Goal: Information Seeking & Learning: Learn about a topic

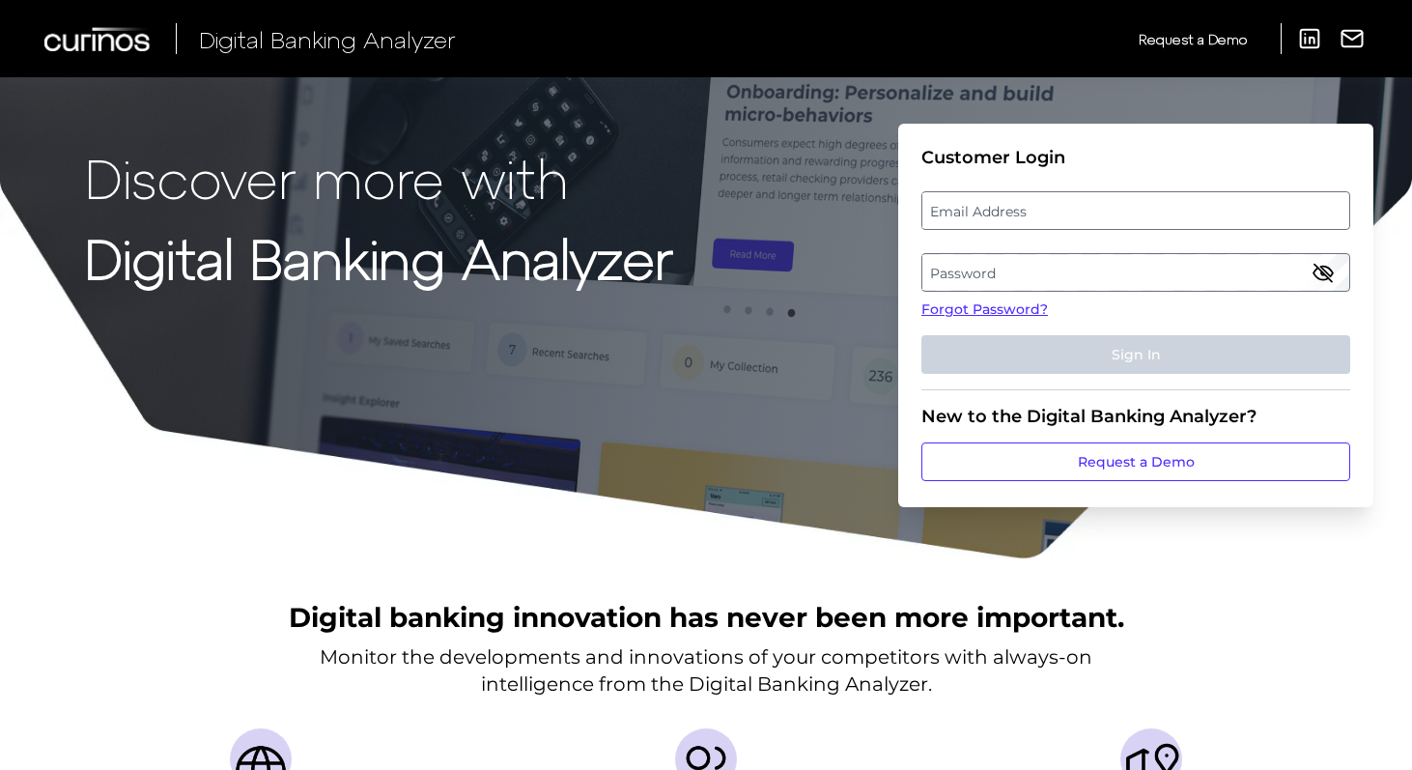
click at [981, 219] on label "Email Address" at bounding box center [1135, 210] width 426 height 35
click at [981, 219] on input "email" at bounding box center [1135, 210] width 429 height 39
type input "[EMAIL_ADDRESS][PERSON_NAME][DOMAIN_NAME]"
click at [953, 273] on label "Password" at bounding box center [1135, 272] width 426 height 35
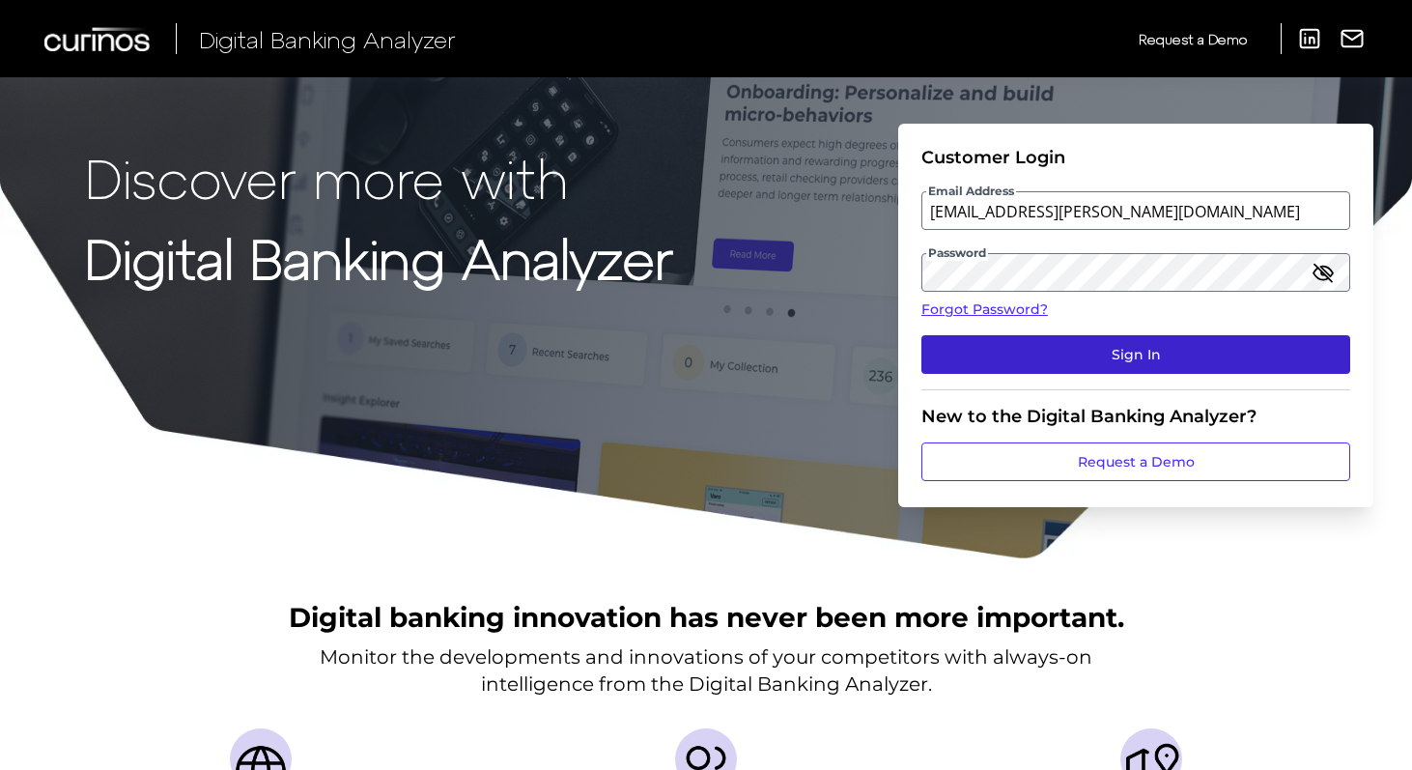
click at [1078, 366] on button "Sign In" at bounding box center [1135, 354] width 429 height 39
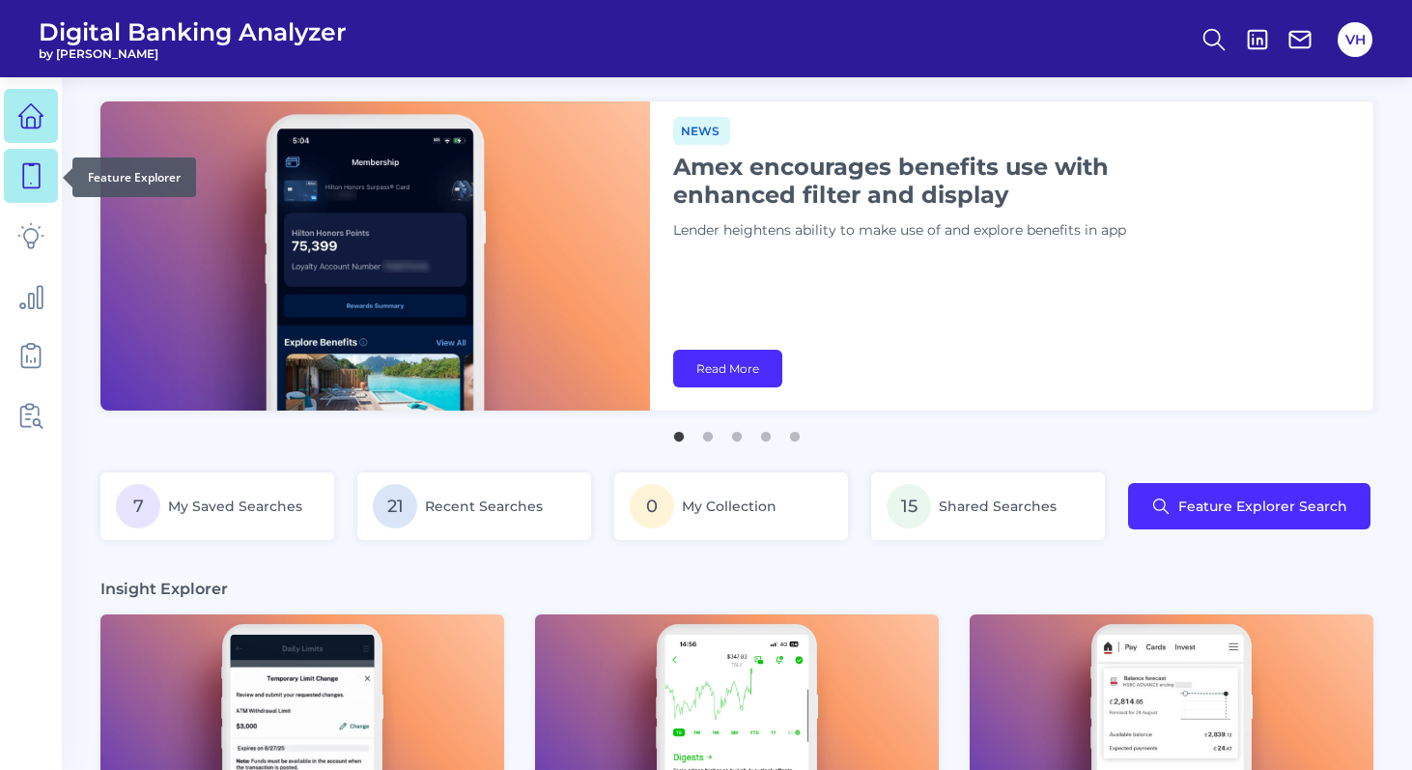
click at [15, 179] on link at bounding box center [31, 176] width 54 height 54
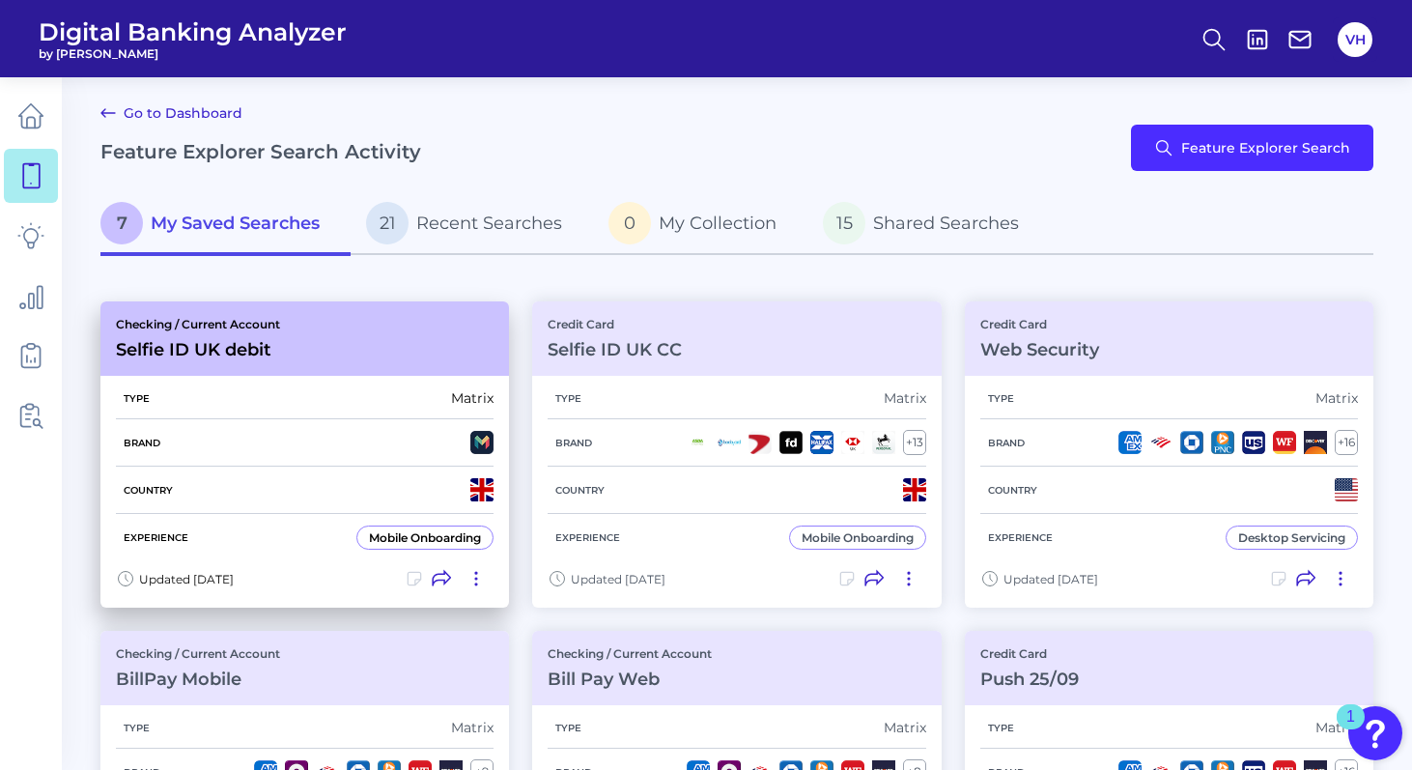
click at [434, 389] on div "Type Matrix" at bounding box center [305, 399] width 378 height 42
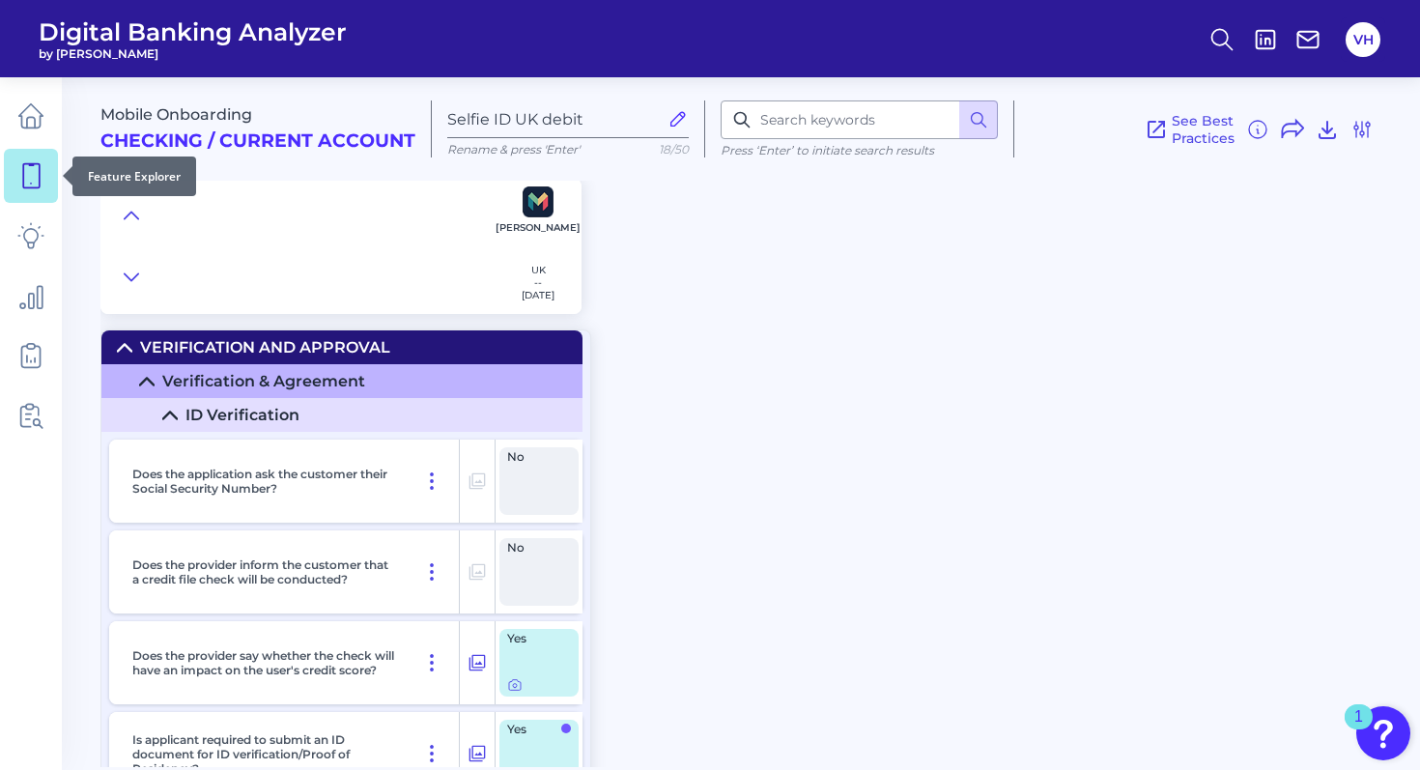
click at [38, 181] on icon at bounding box center [30, 175] width 27 height 27
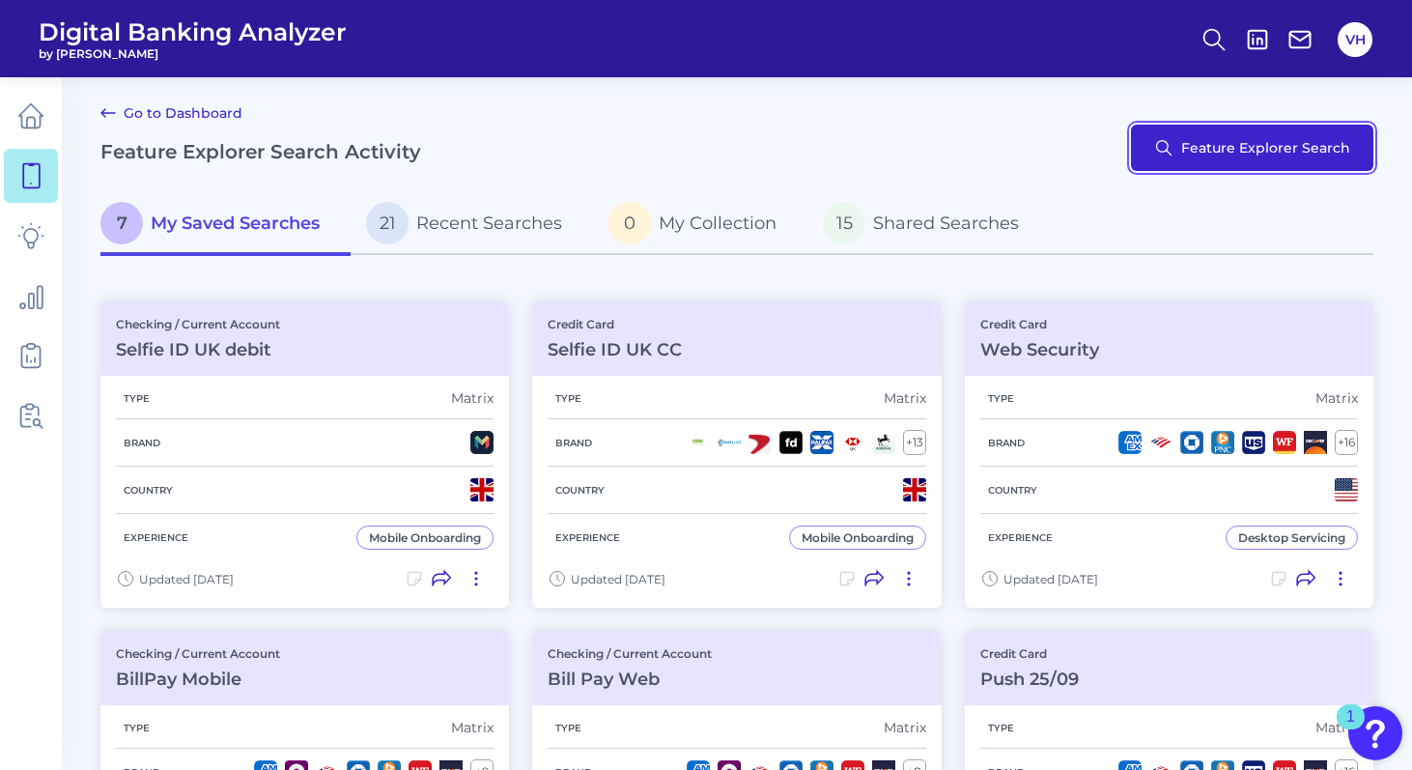
click at [1216, 159] on button "Feature Explorer Search" at bounding box center [1252, 148] width 242 height 46
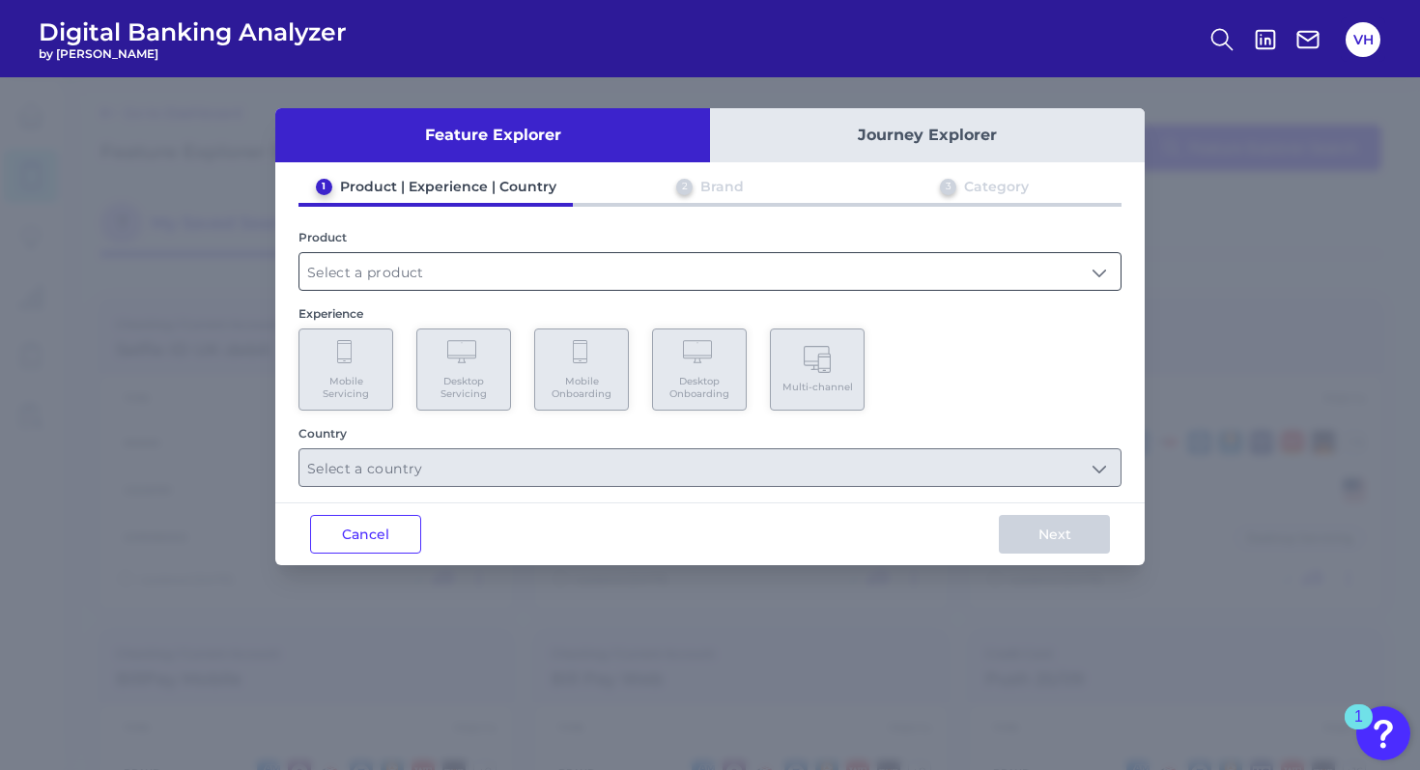
click at [564, 272] on input "text" at bounding box center [709, 271] width 821 height 37
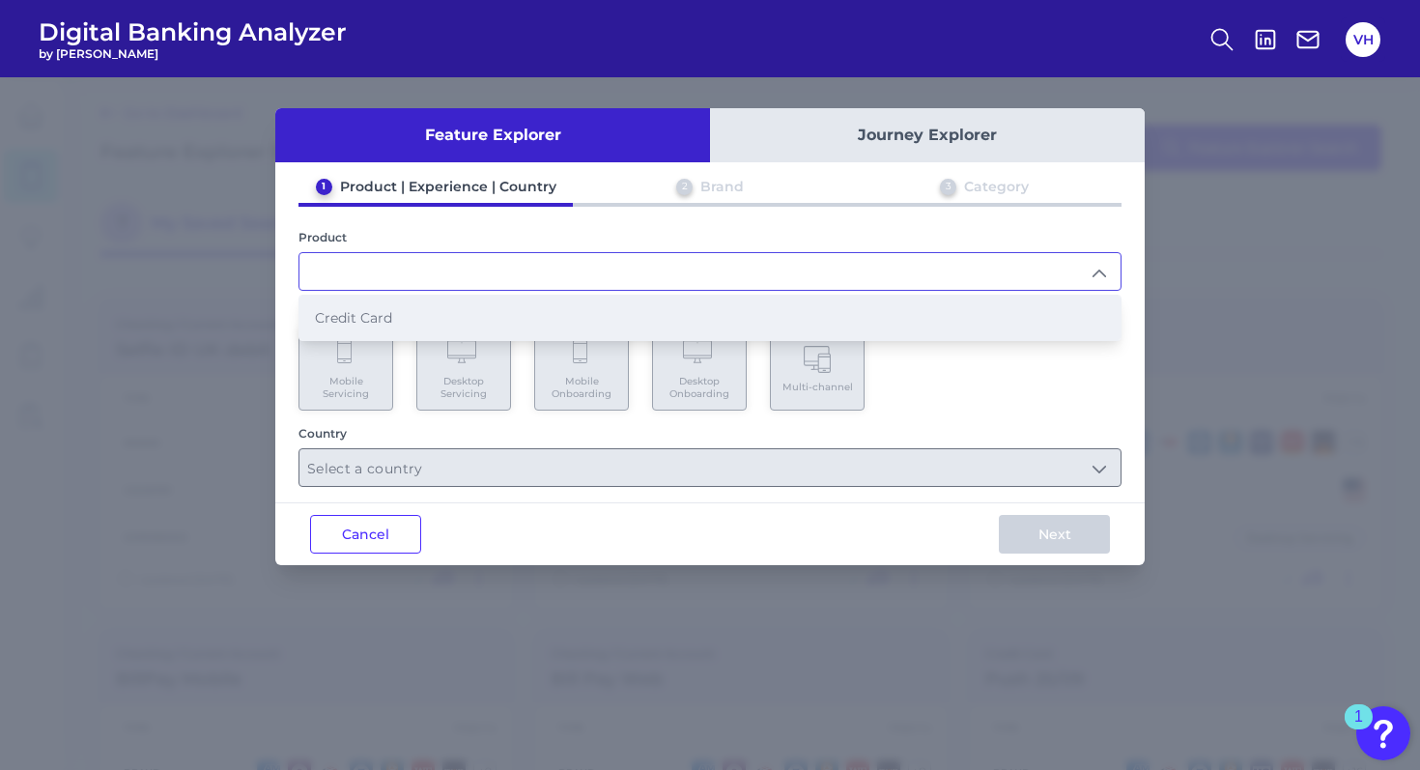
click at [485, 307] on li "Credit Card" at bounding box center [709, 318] width 821 height 44
type input "Credit Card"
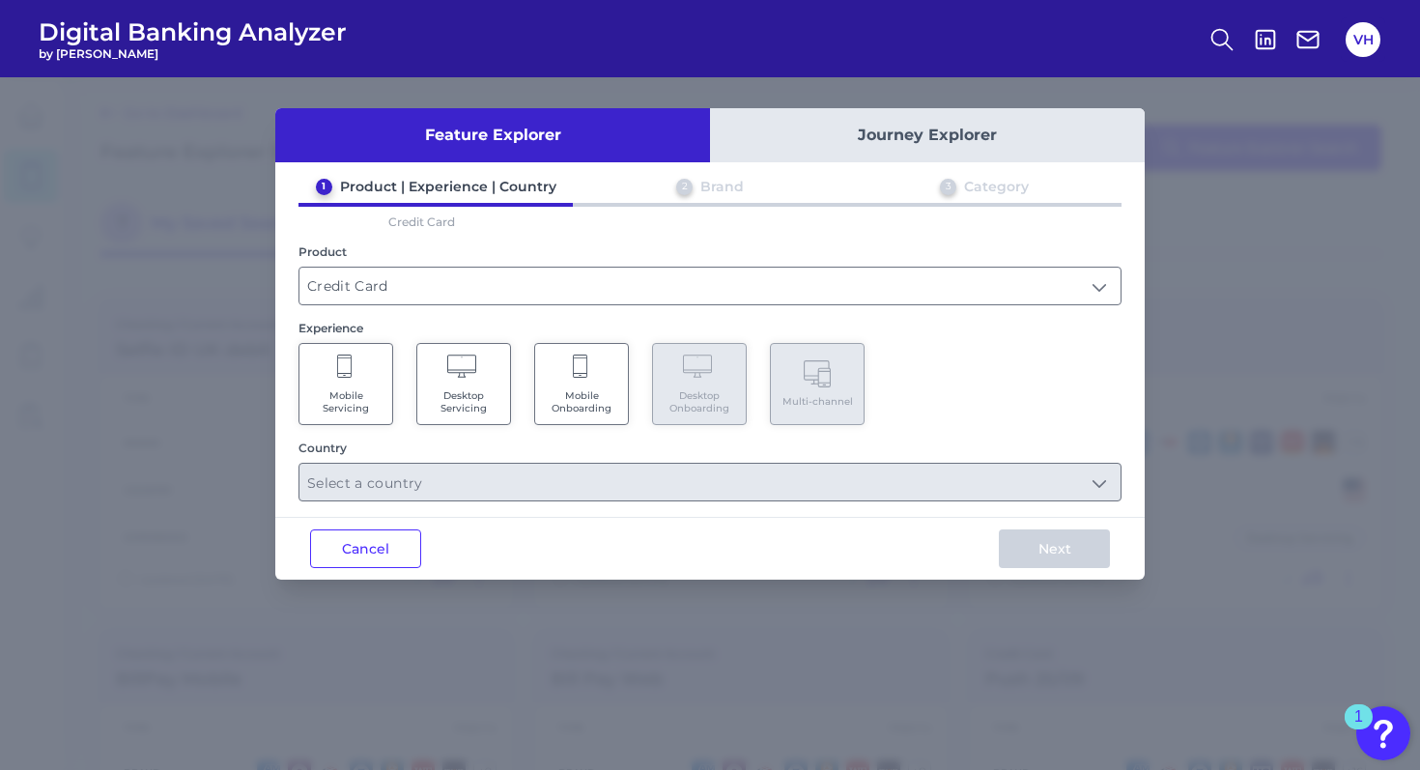
click at [370, 375] on Servicing "Mobile Servicing" at bounding box center [345, 384] width 95 height 82
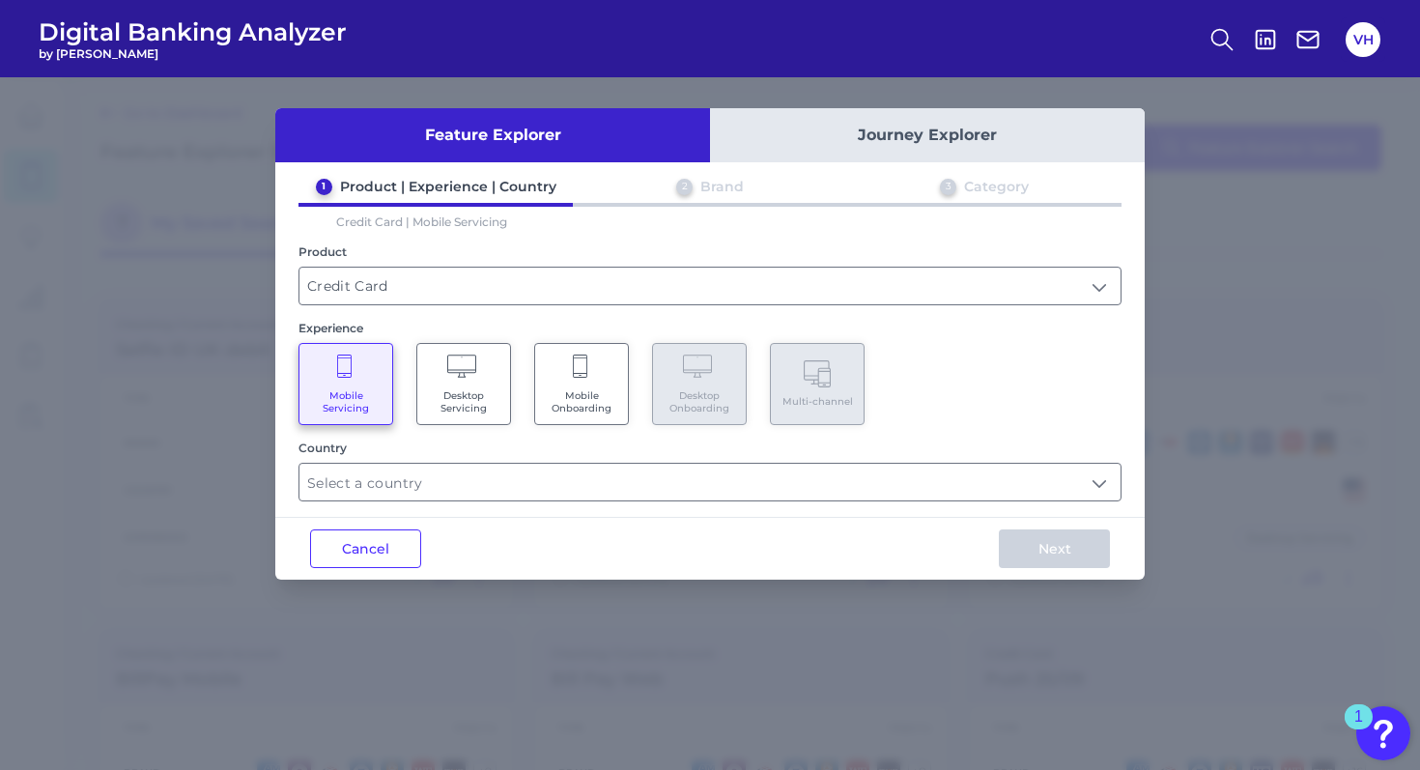
click at [465, 412] on Servicing "Desktop Servicing" at bounding box center [463, 384] width 95 height 82
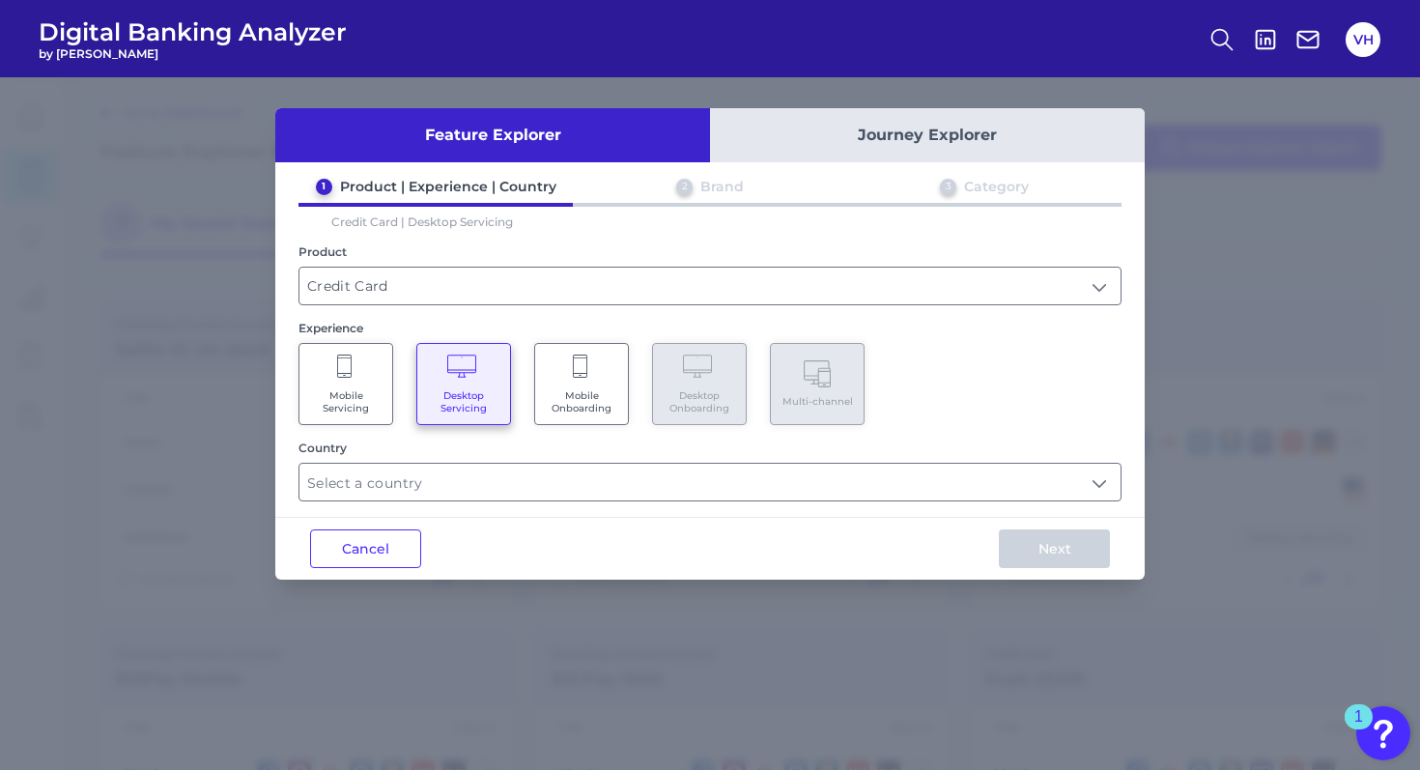
click at [326, 399] on span "Mobile Servicing" at bounding box center [345, 401] width 73 height 25
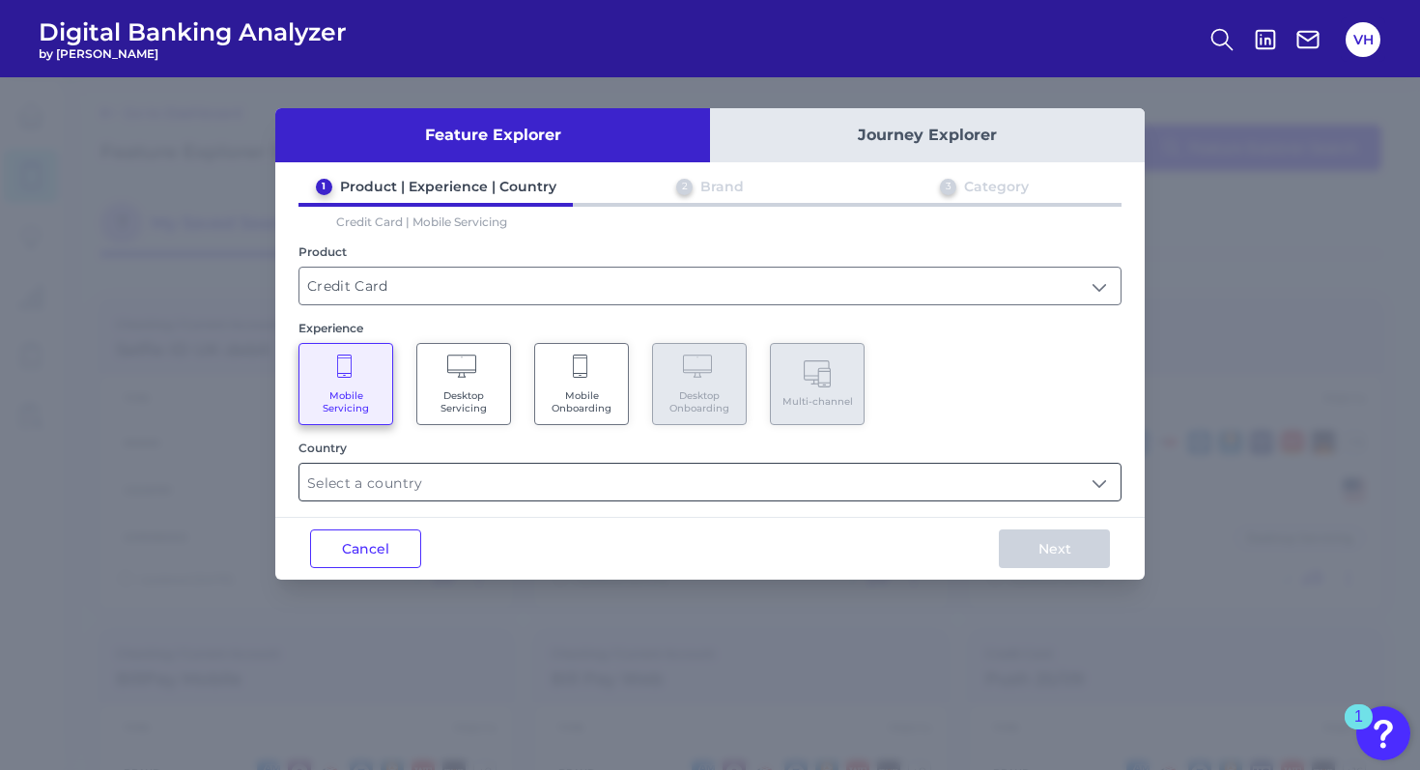
click at [427, 497] on div at bounding box center [709, 482] width 823 height 39
click at [424, 490] on input "text" at bounding box center [709, 482] width 821 height 37
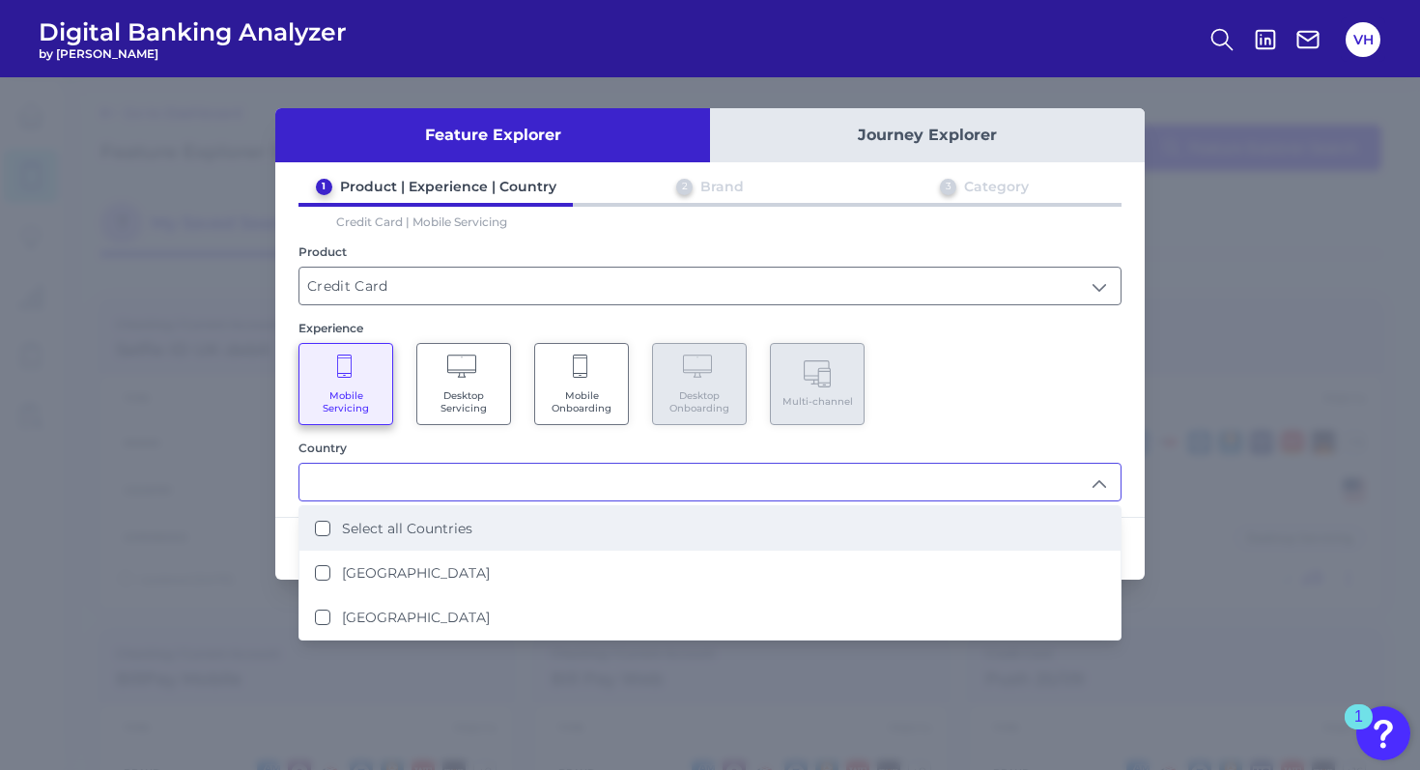
click at [320, 527] on Countries "Select all Countries" at bounding box center [322, 528] width 15 height 15
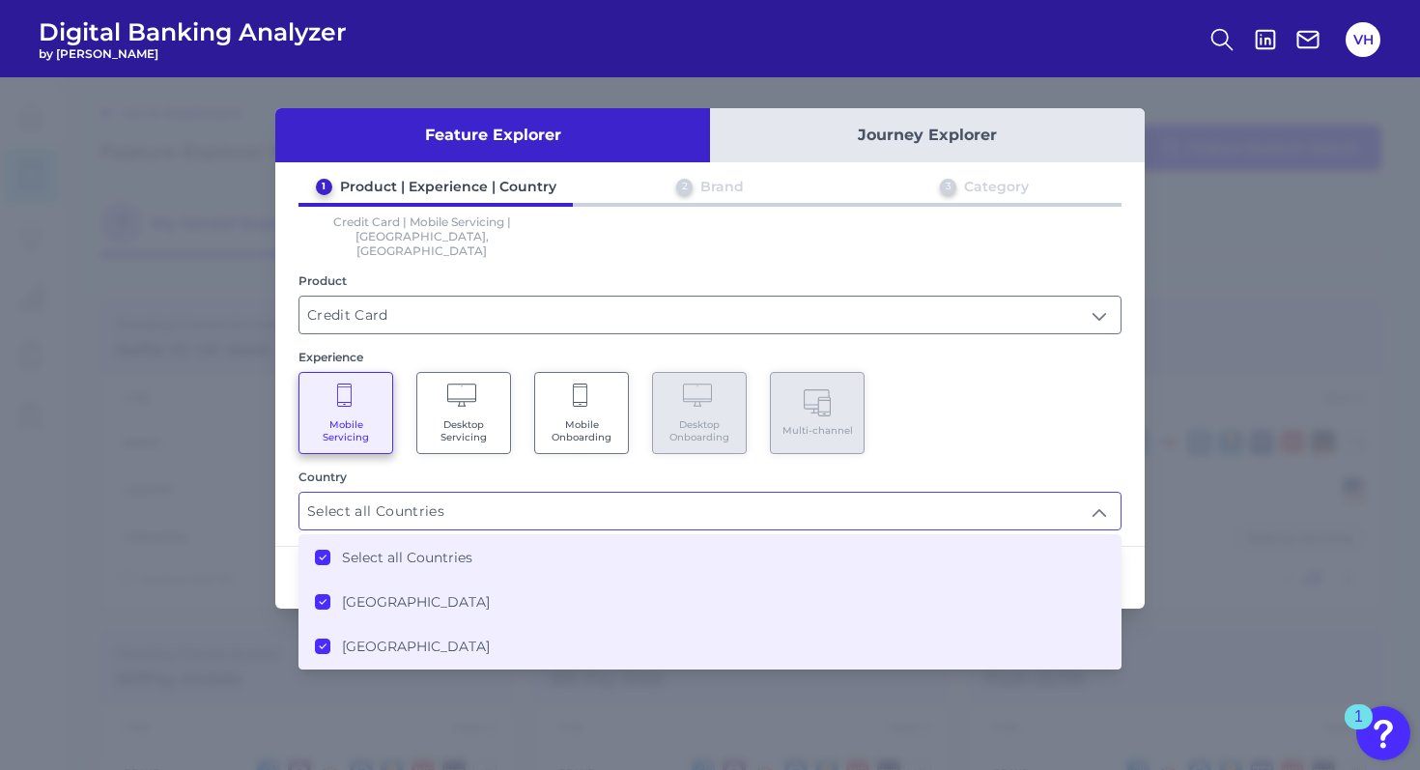
click at [322, 641] on icon at bounding box center [323, 646] width 10 height 10
type input "[GEOGRAPHIC_DATA]"
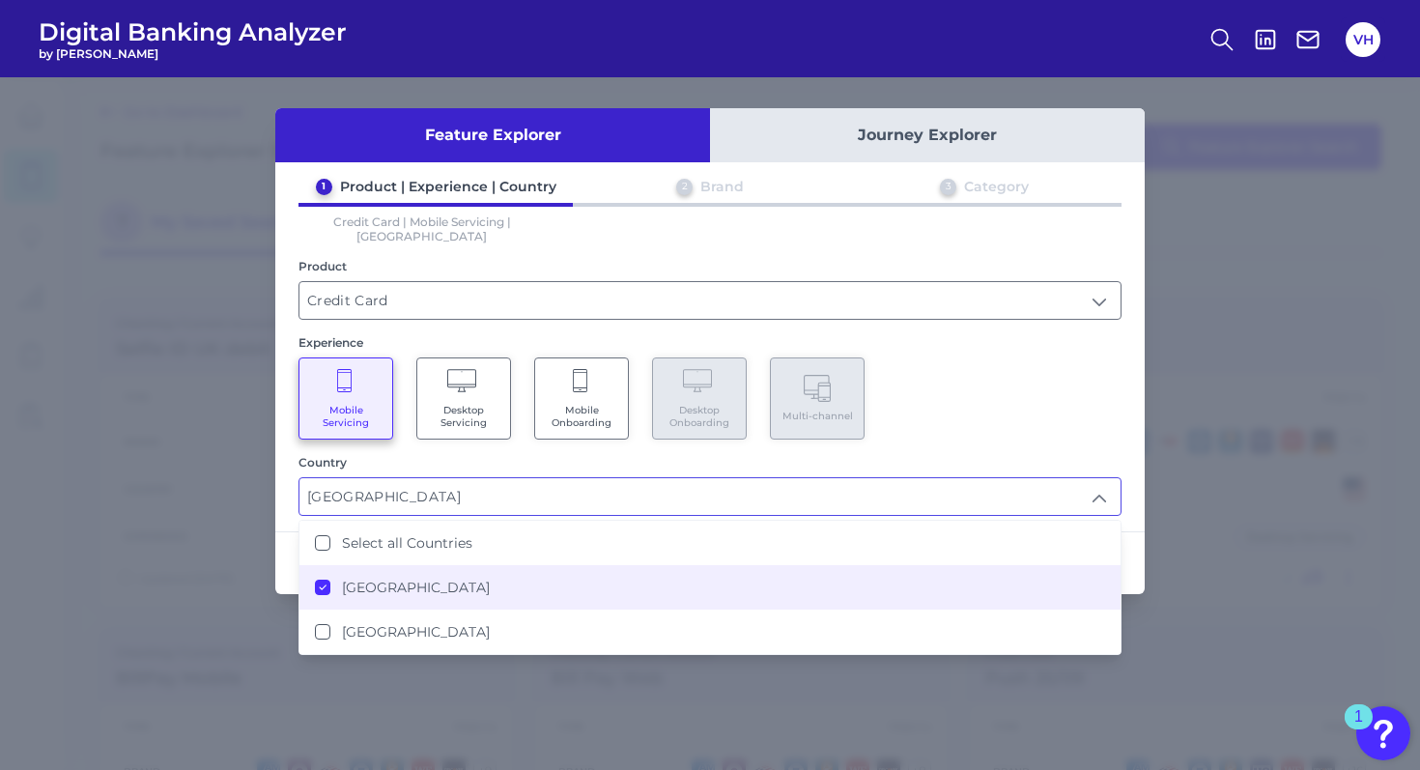
click at [1059, 365] on div "Mobile Servicing Desktop Servicing Mobile Onboarding Desktop Onboarding Multi-c…" at bounding box center [709, 398] width 823 height 82
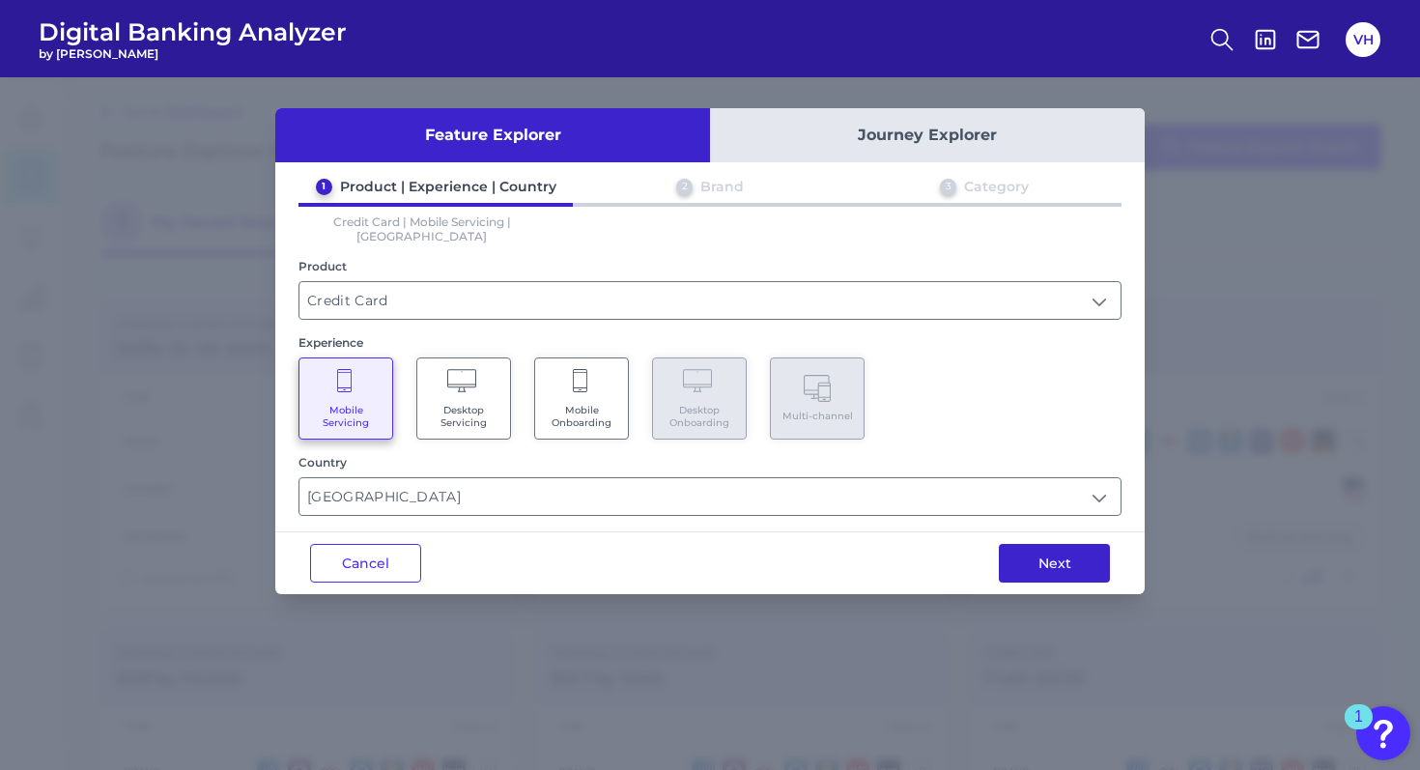
click at [1044, 544] on button "Next" at bounding box center [1054, 563] width 111 height 39
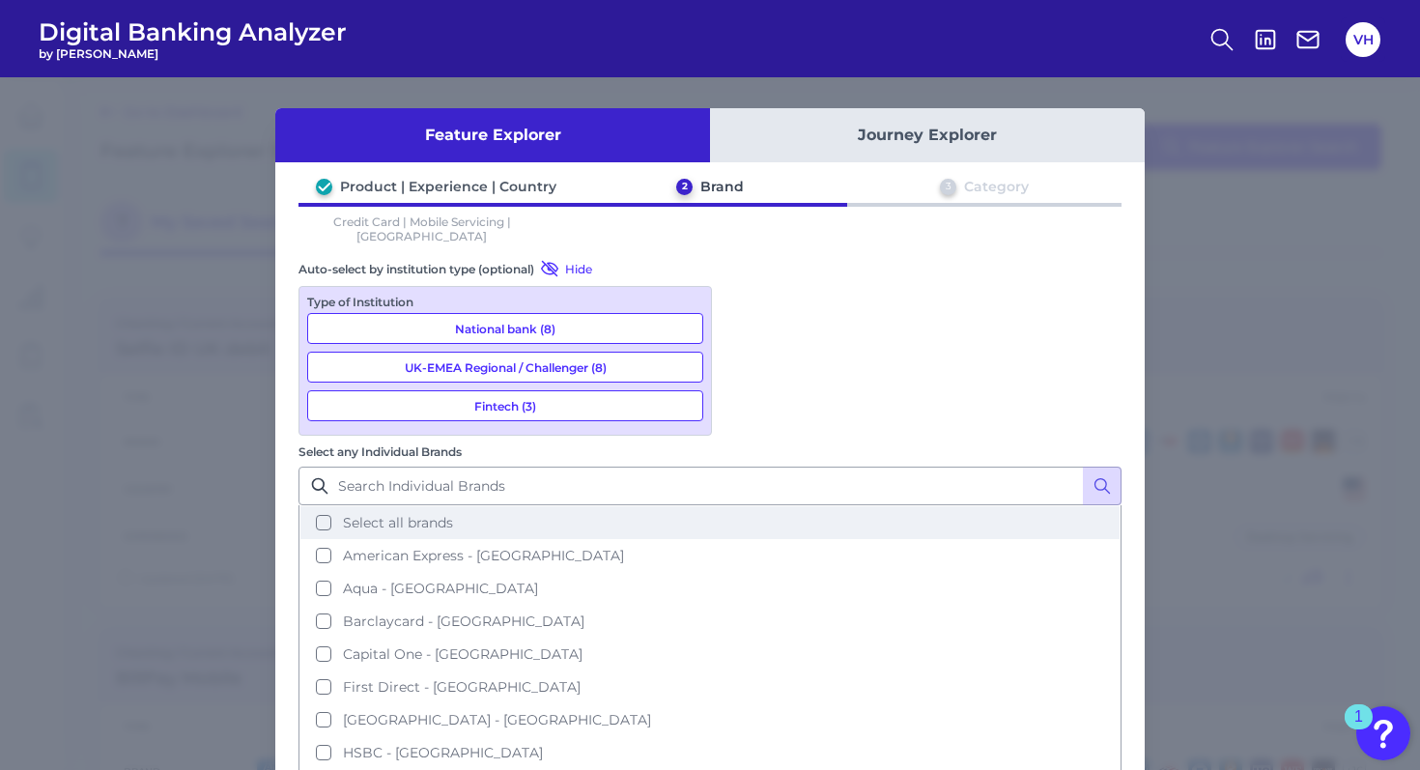
click at [453, 514] on span "Select all brands" at bounding box center [398, 522] width 110 height 17
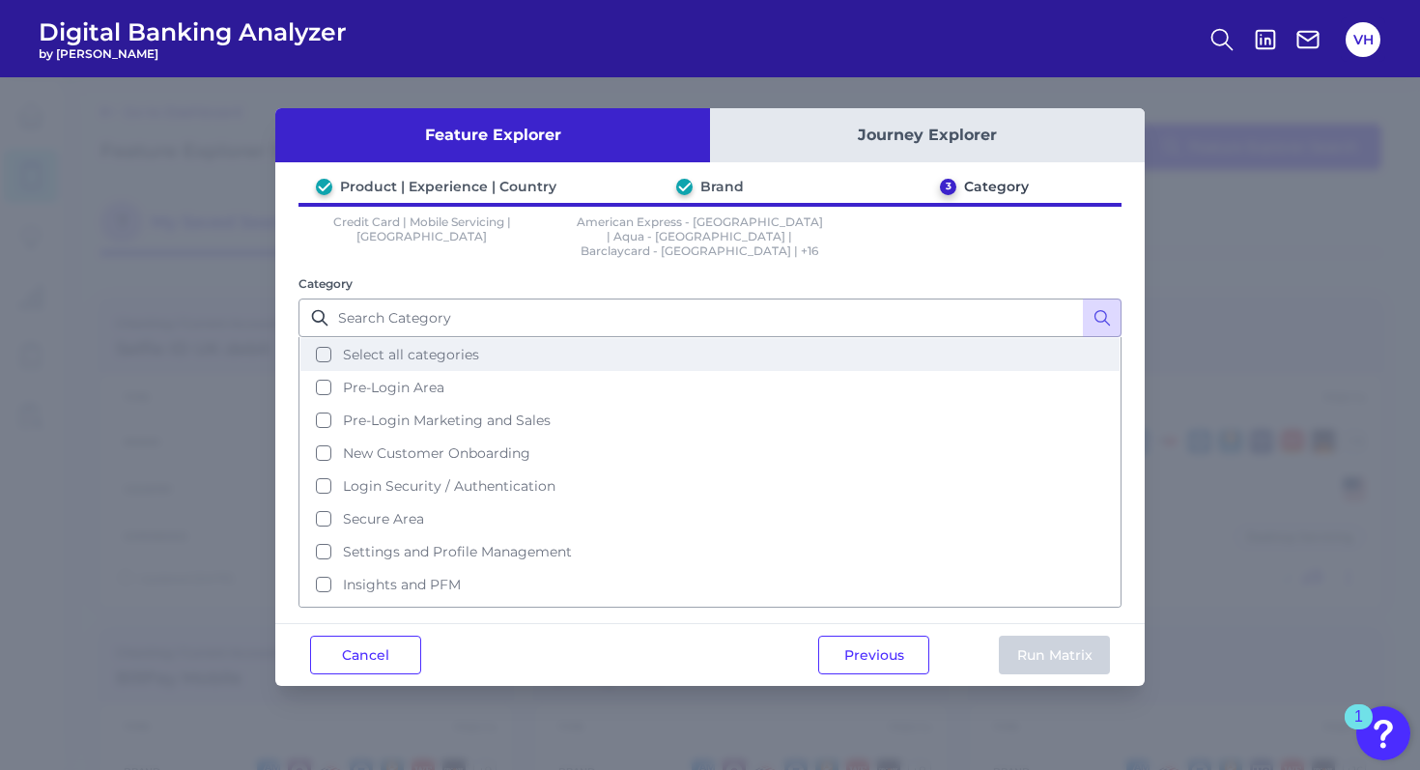
click at [456, 346] on span "Select all categories" at bounding box center [411, 354] width 136 height 17
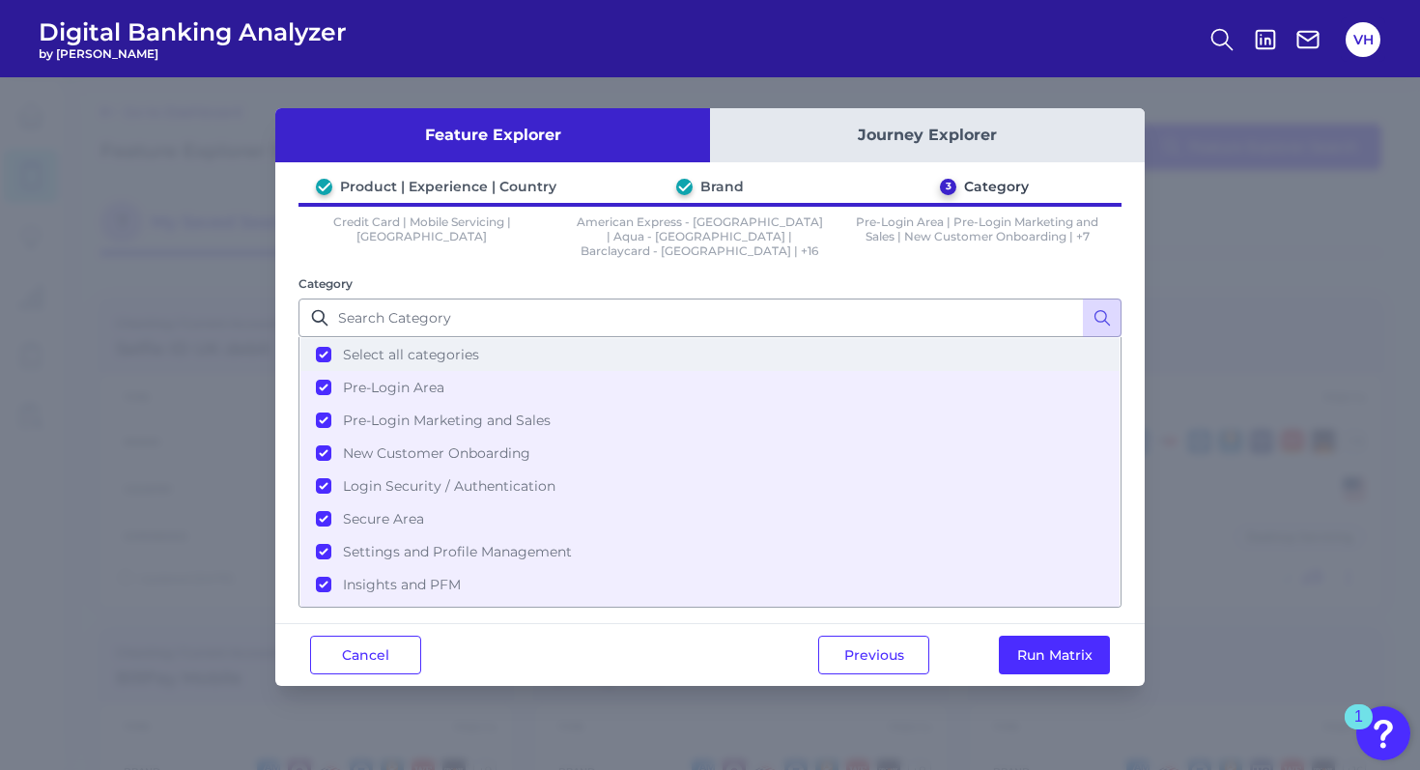
click at [438, 346] on span "Select all categories" at bounding box center [411, 354] width 136 height 17
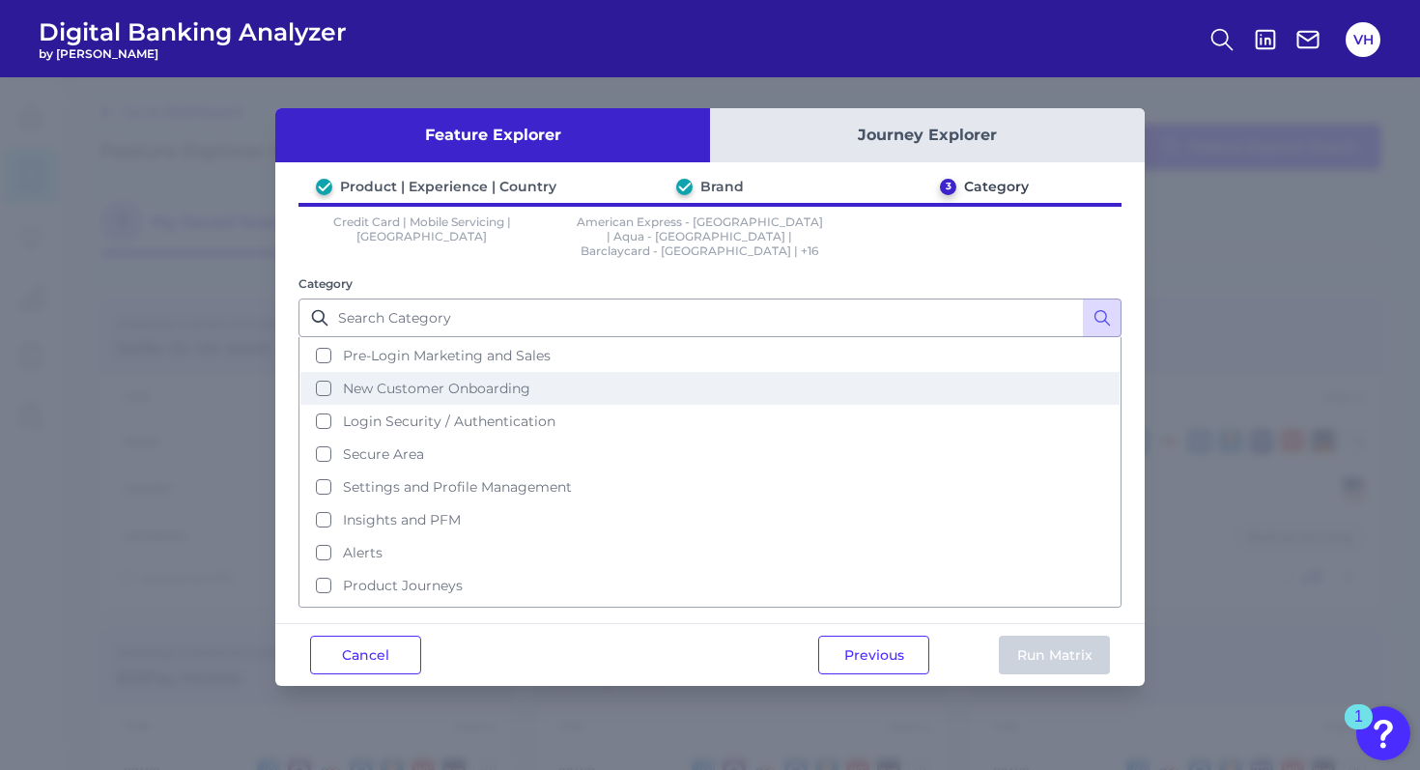
scroll to position [0, 0]
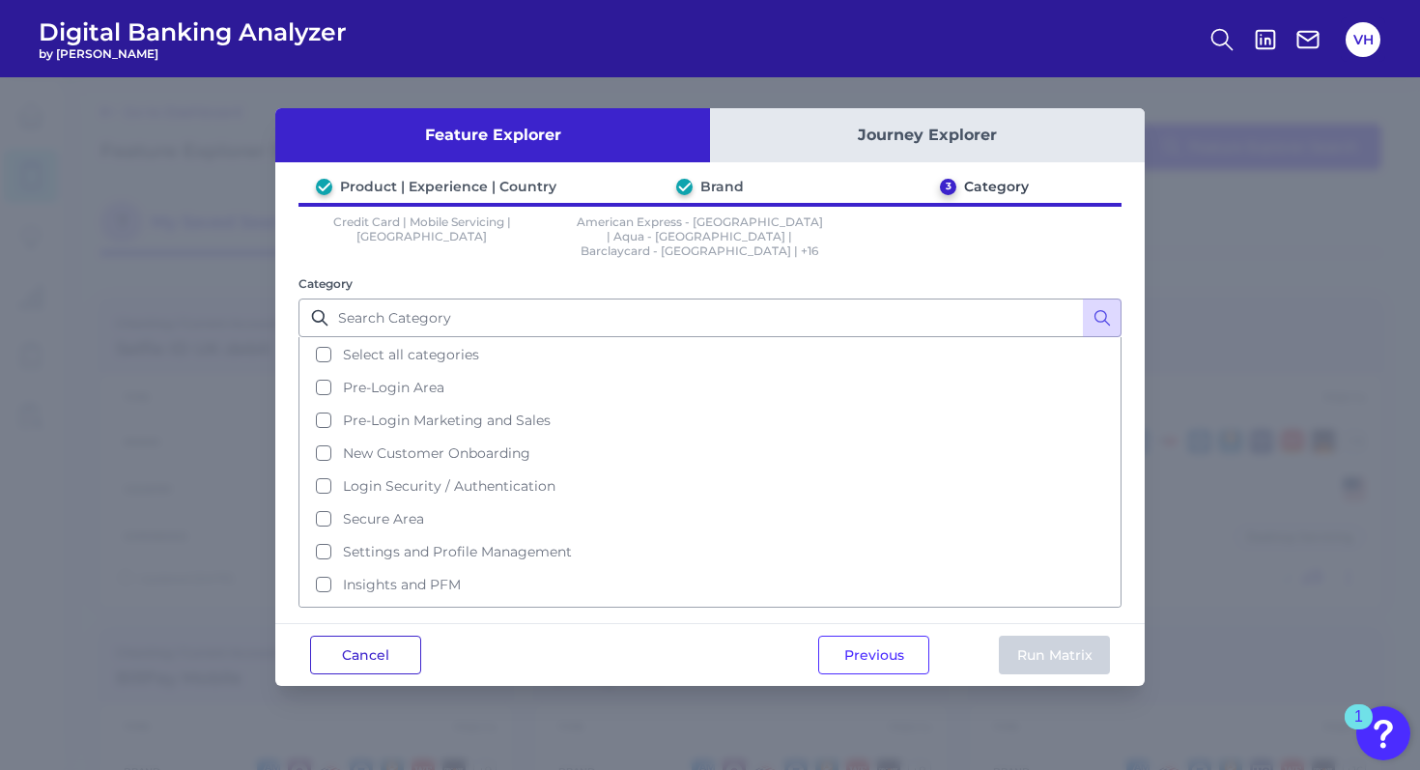
click at [372, 636] on button "Cancel" at bounding box center [365, 655] width 111 height 39
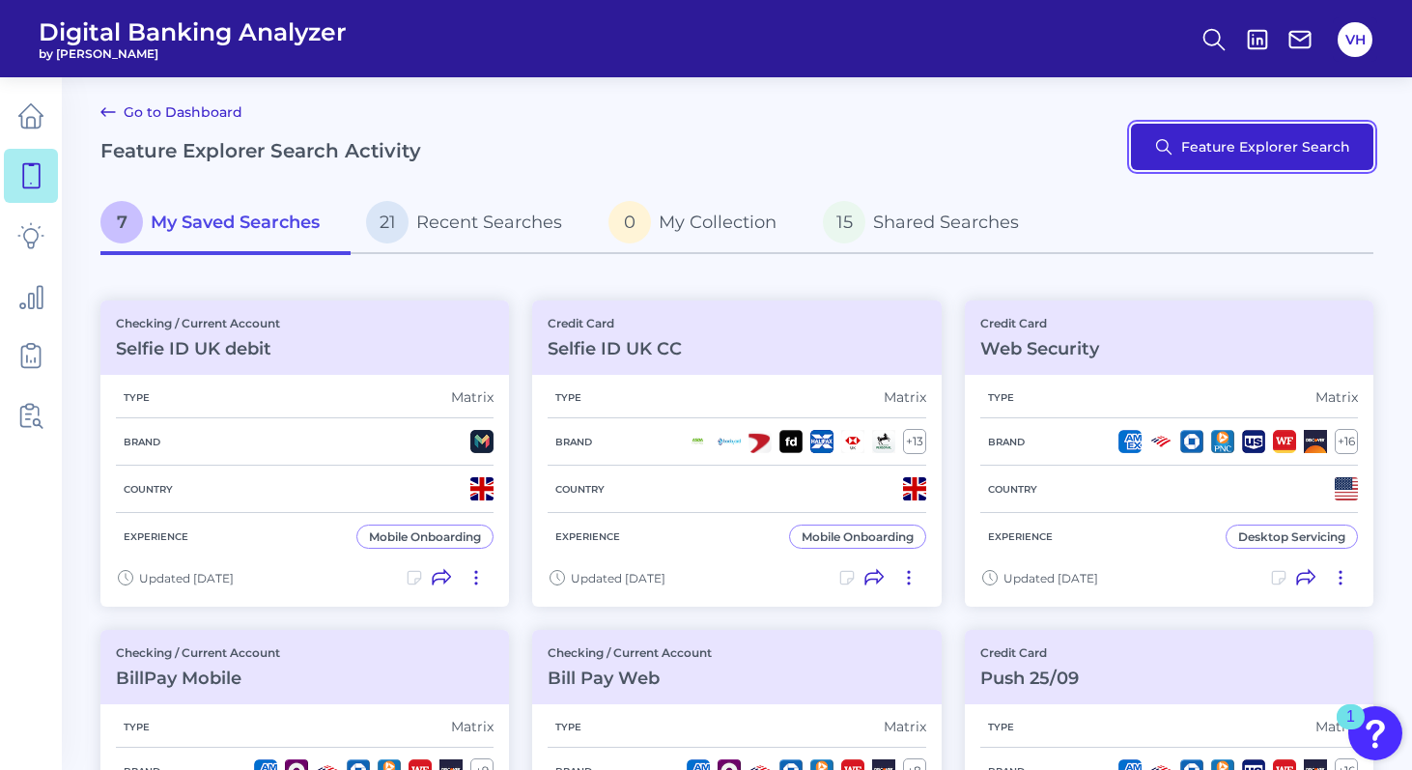
click at [1227, 156] on button "Feature Explorer Search" at bounding box center [1252, 147] width 242 height 46
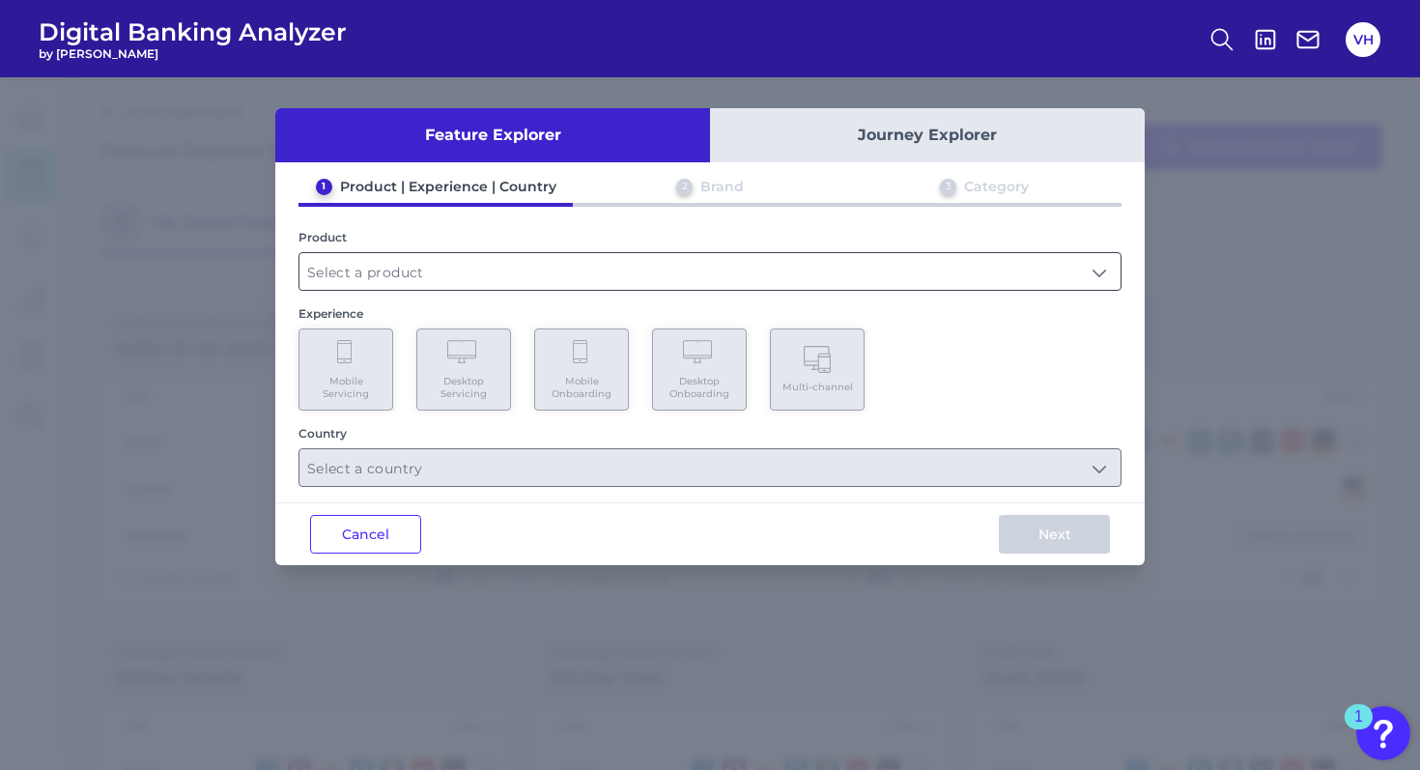
click at [406, 253] on input "text" at bounding box center [709, 271] width 821 height 37
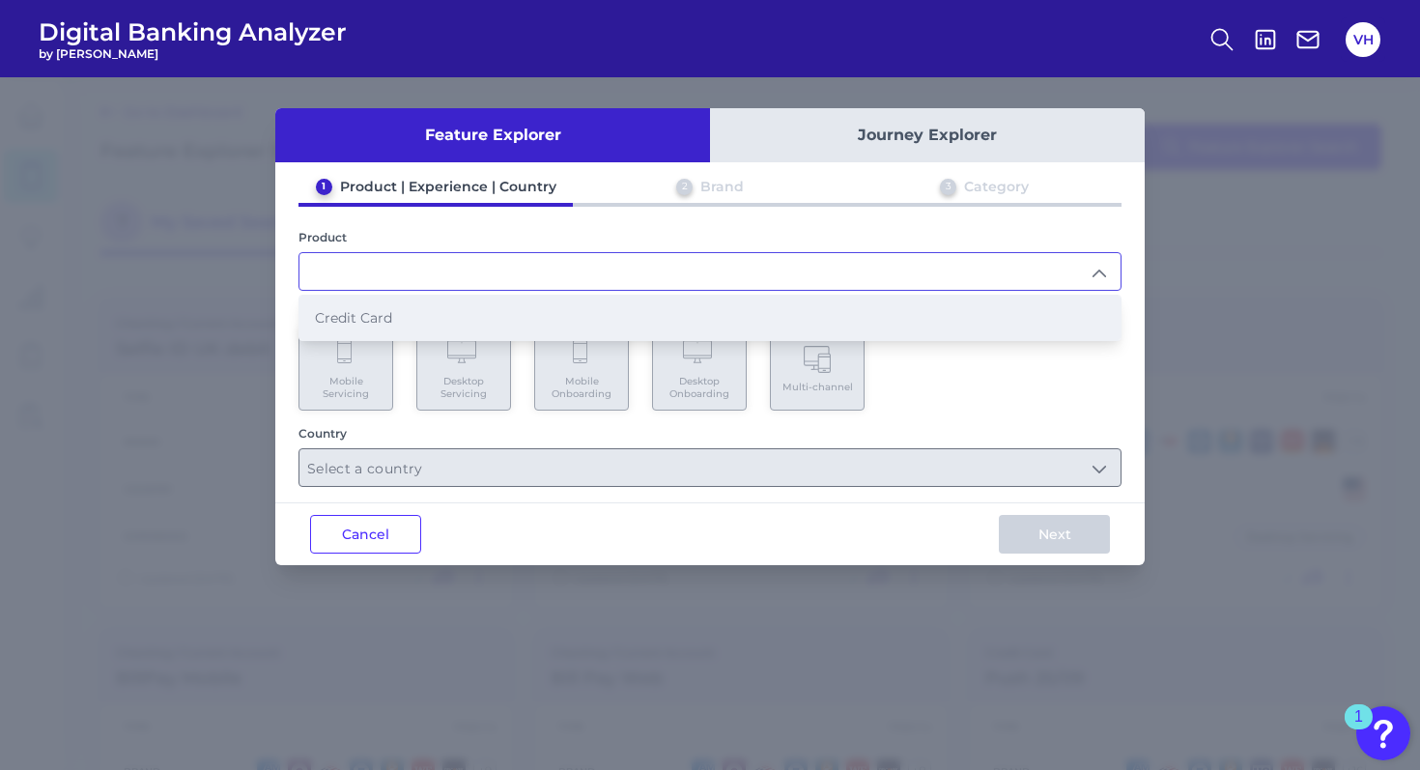
click at [384, 317] on span "Credit Card" at bounding box center [353, 317] width 77 height 17
type input "Credit Card"
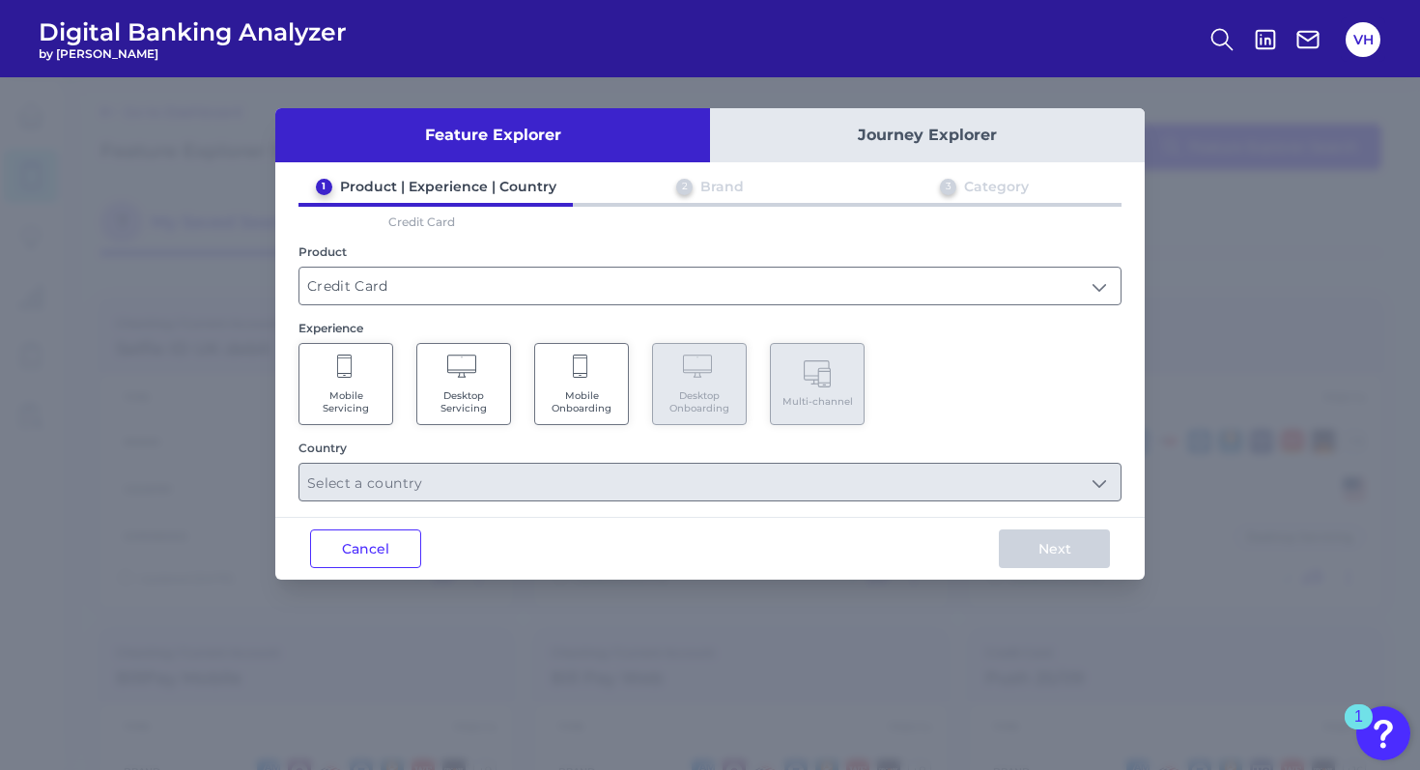
click at [601, 405] on span "Mobile Onboarding" at bounding box center [581, 401] width 73 height 25
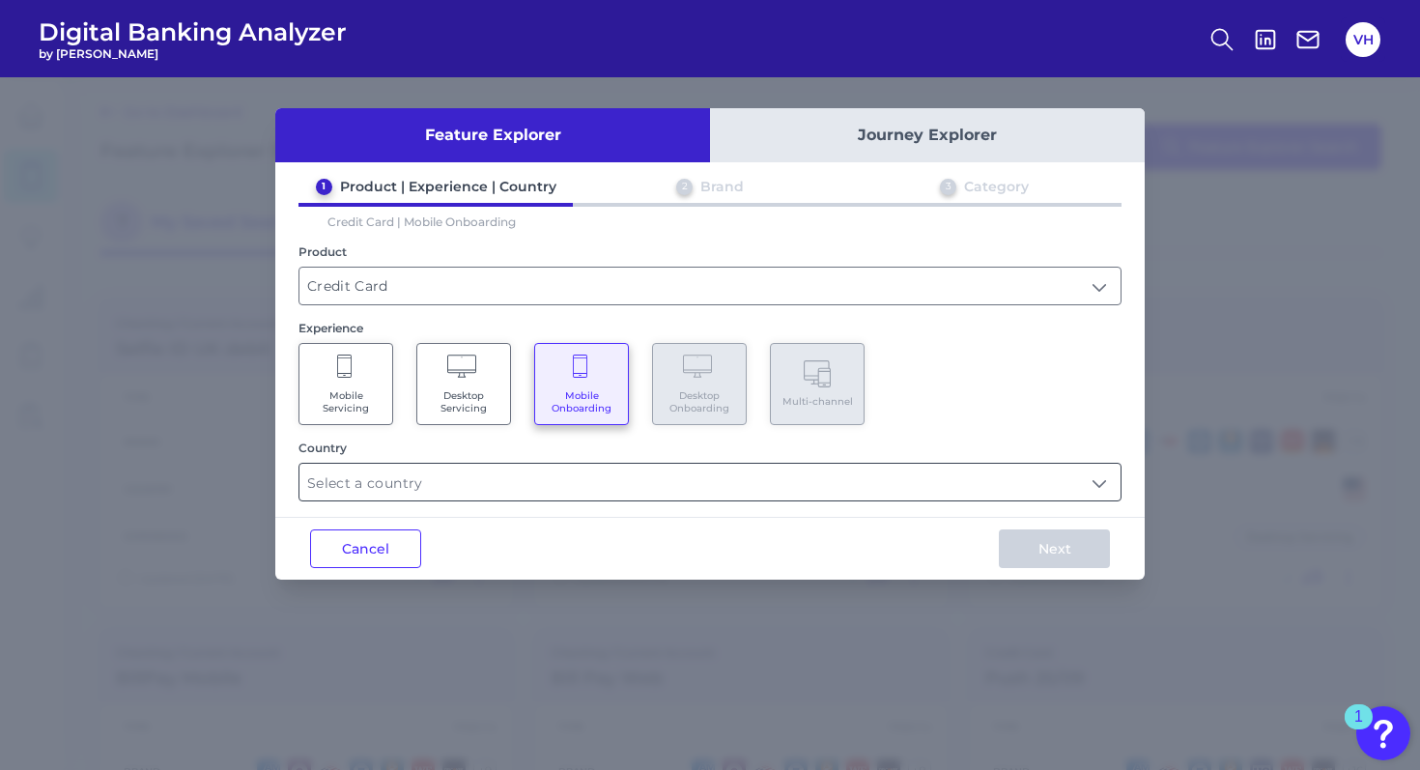
click at [501, 480] on input "text" at bounding box center [709, 482] width 821 height 37
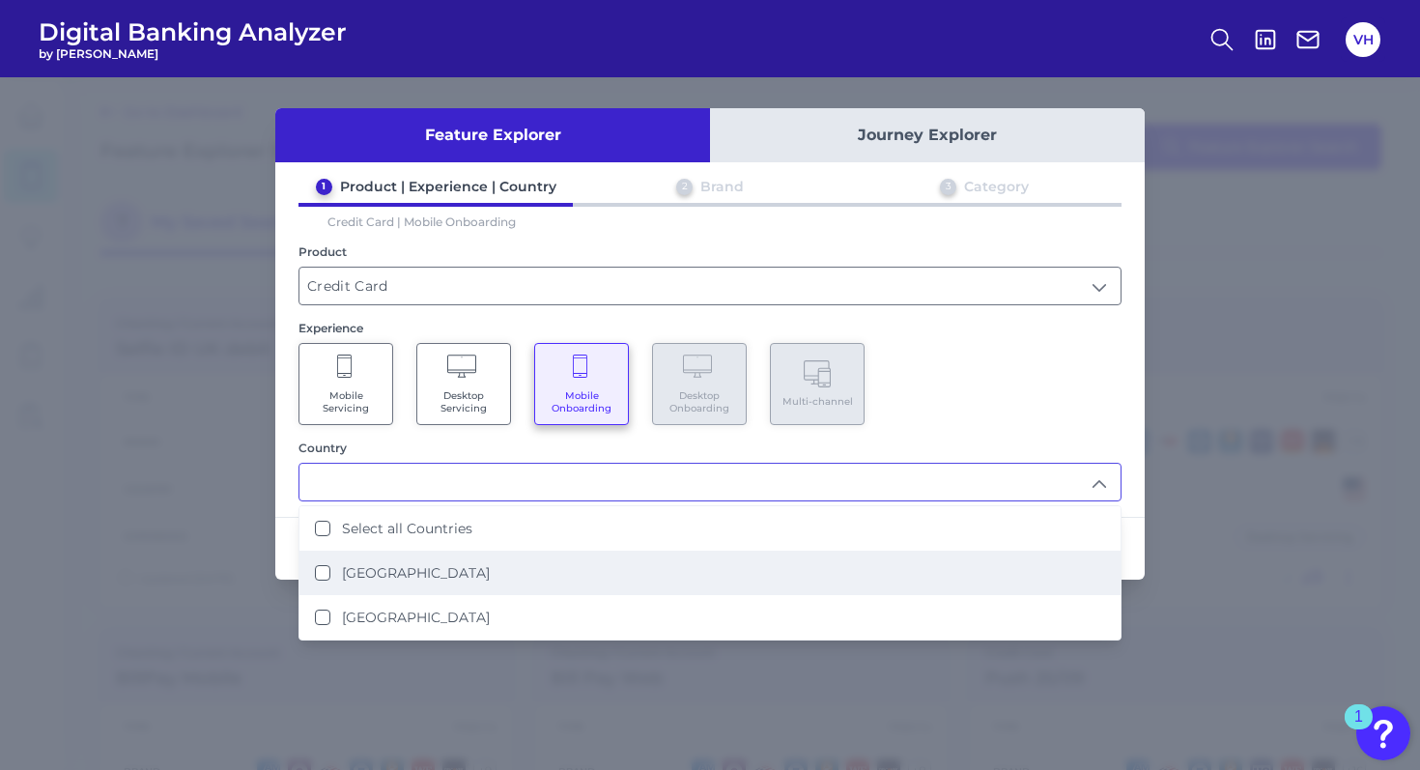
click at [388, 564] on label "[GEOGRAPHIC_DATA]" at bounding box center [416, 572] width 148 height 17
type input "[GEOGRAPHIC_DATA]"
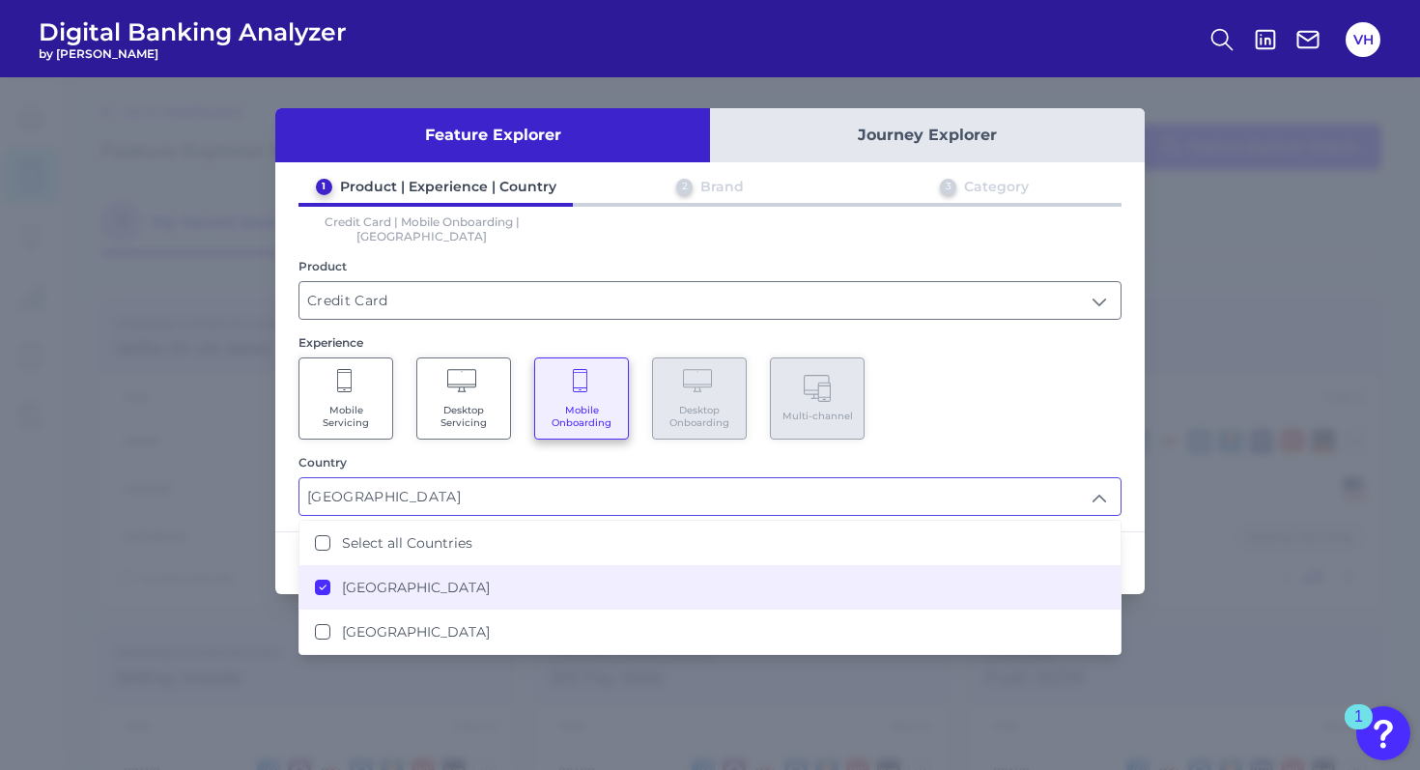
click at [1023, 365] on div "Mobile Servicing Desktop Servicing Mobile Onboarding Desktop Onboarding Multi-c…" at bounding box center [709, 398] width 823 height 82
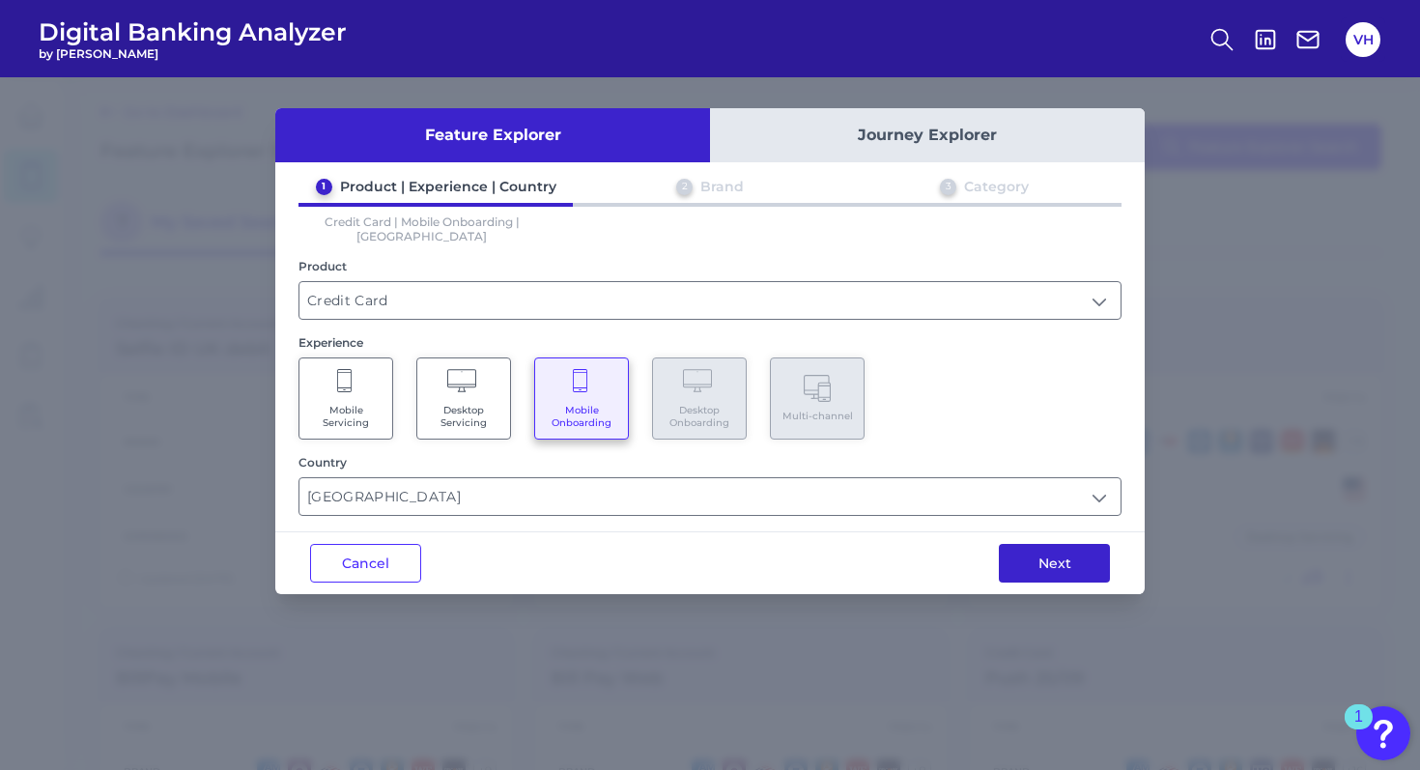
click at [1029, 550] on button "Next" at bounding box center [1054, 563] width 111 height 39
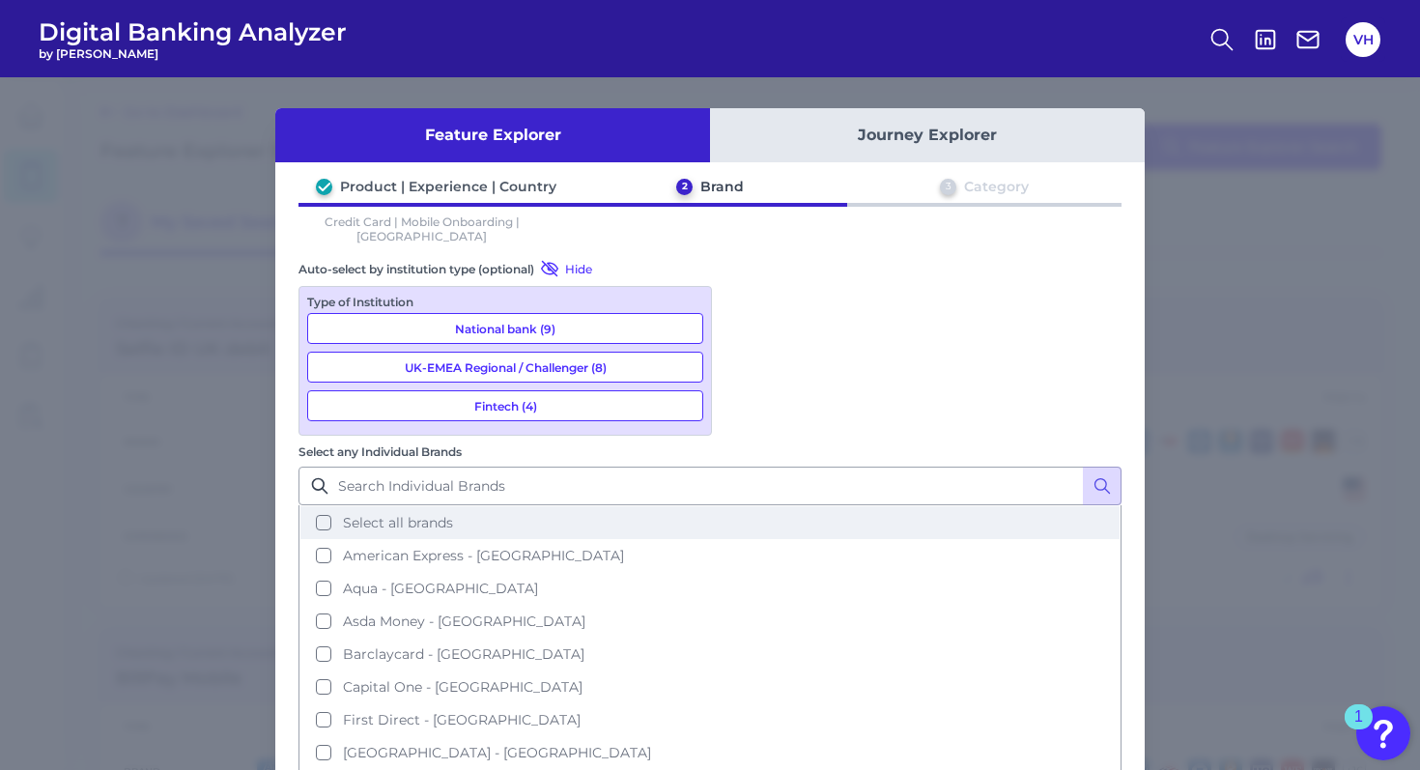
click at [453, 514] on span "Select all brands" at bounding box center [398, 522] width 110 height 17
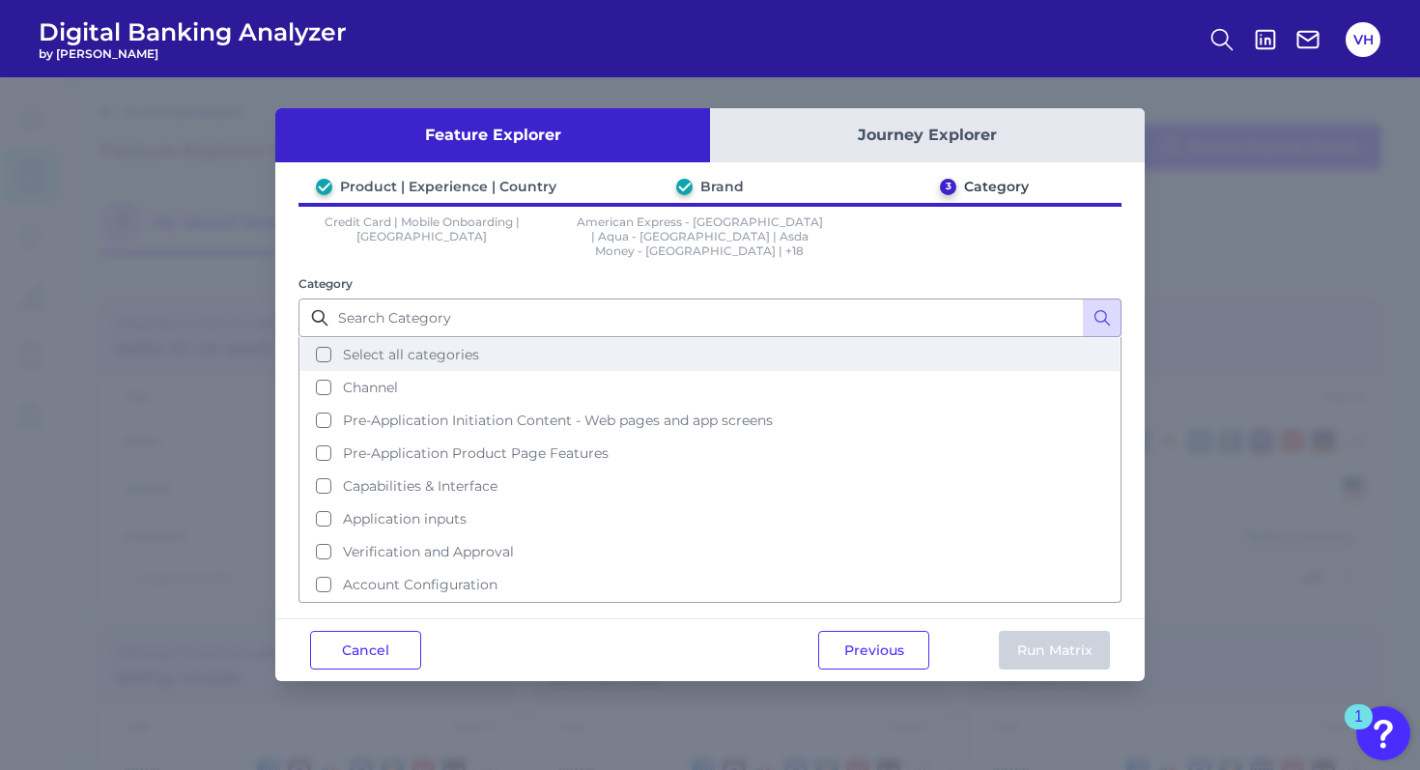
click at [325, 345] on button "Select all categories" at bounding box center [709, 354] width 819 height 33
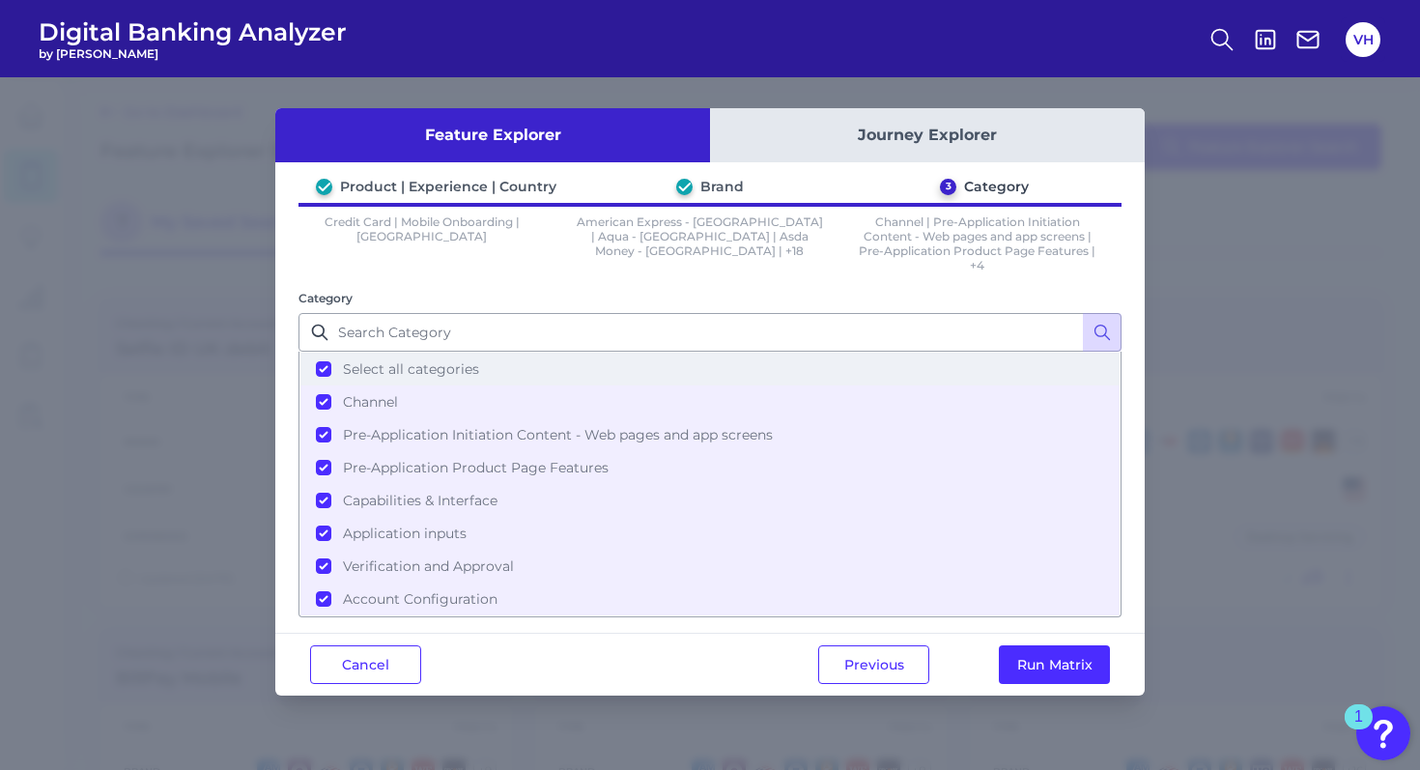
click at [327, 372] on button "Select all categories" at bounding box center [709, 369] width 819 height 33
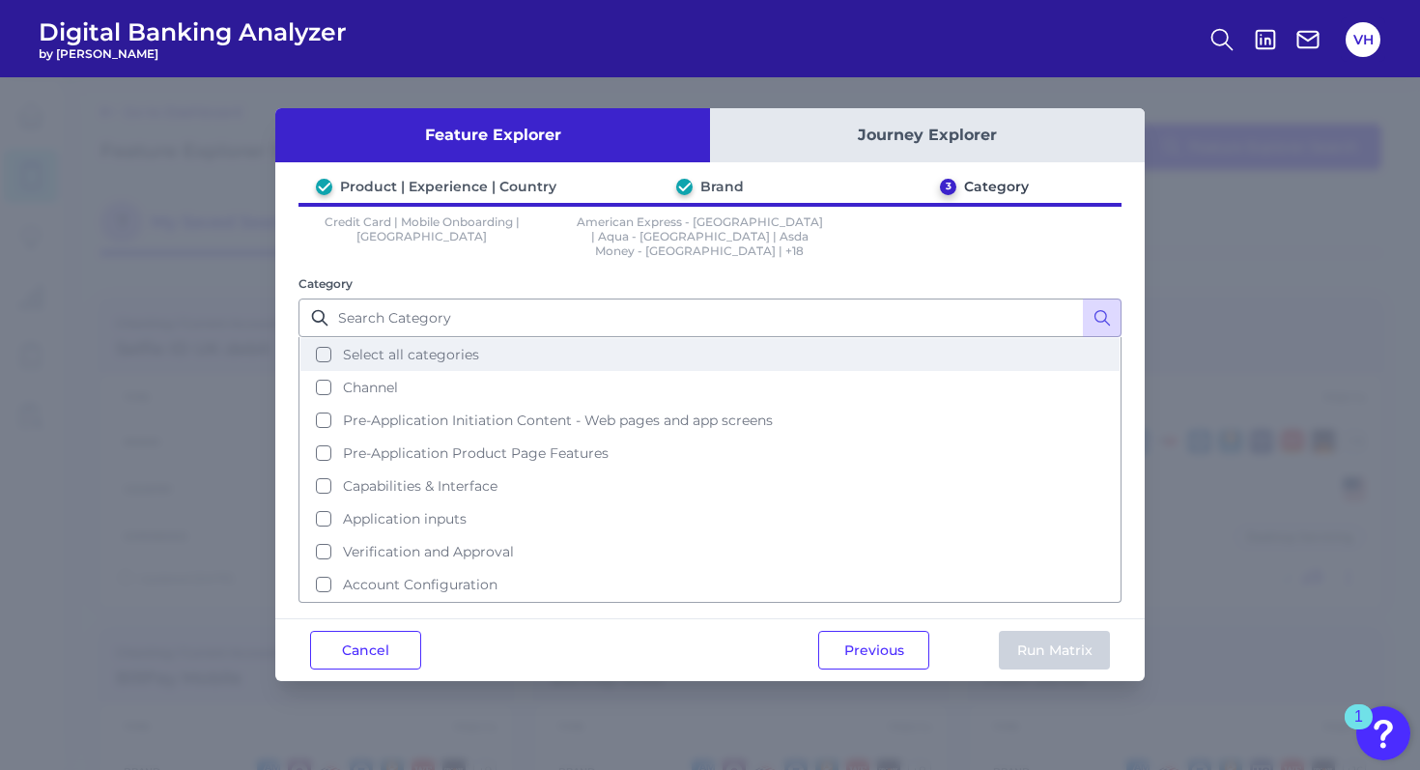
click at [323, 338] on button "Select all categories" at bounding box center [709, 354] width 819 height 33
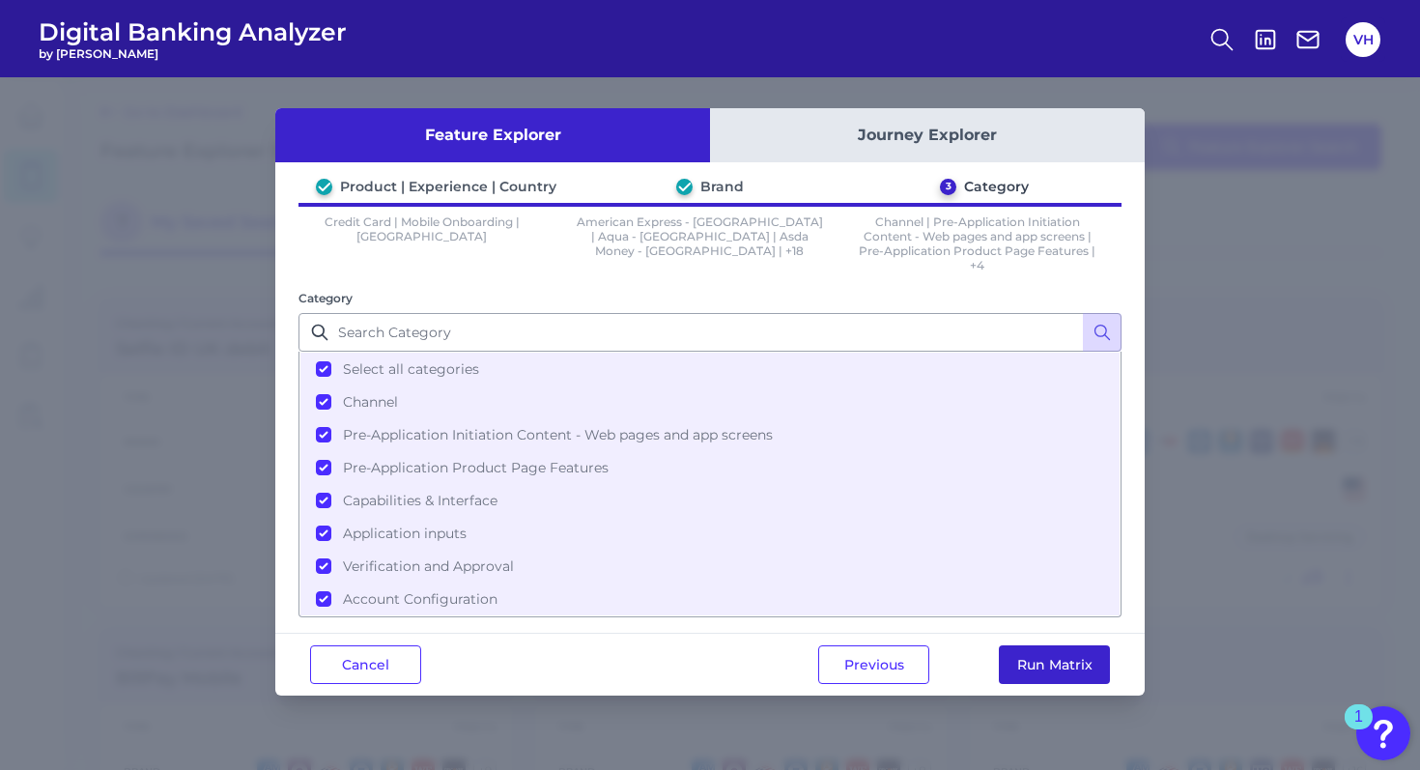
click at [1035, 653] on button "Run Matrix" at bounding box center [1054, 664] width 111 height 39
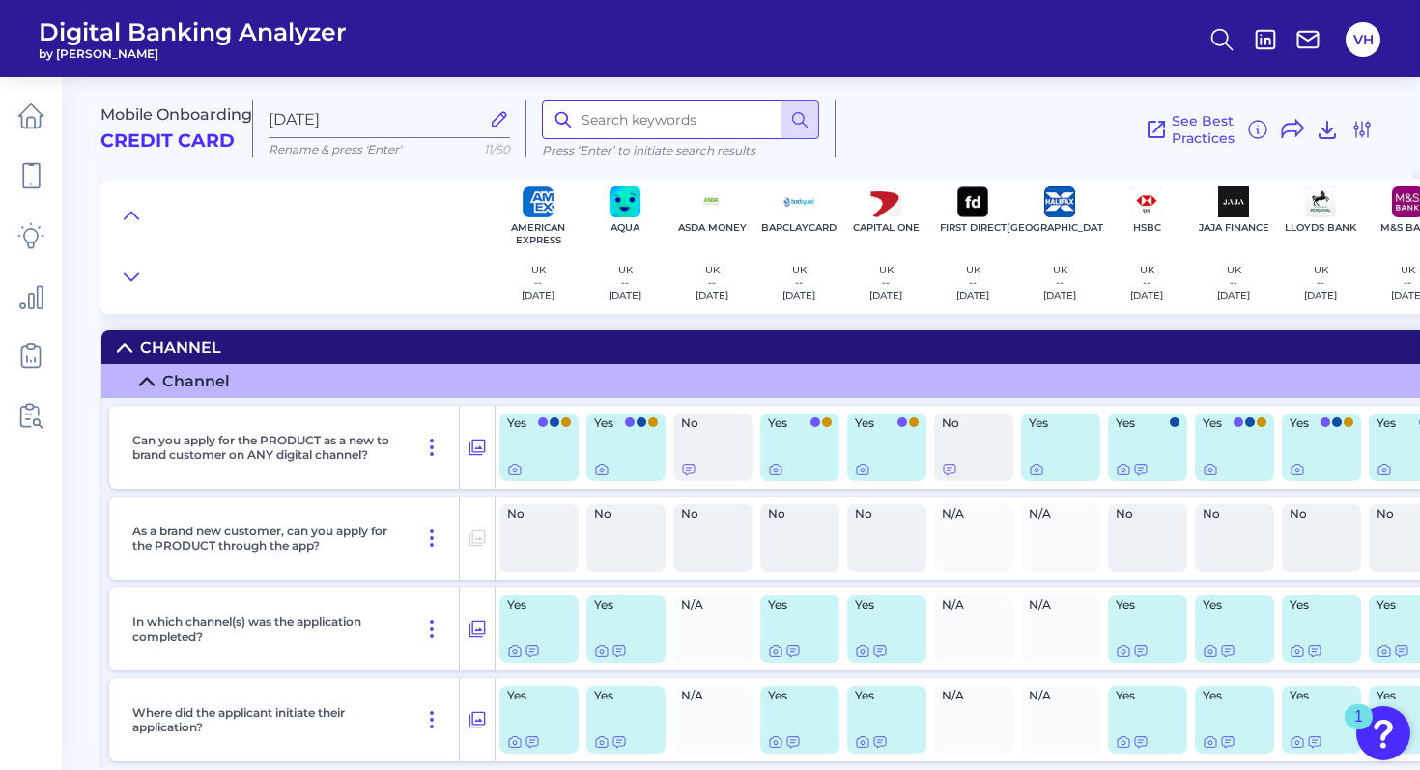
click at [608, 113] on input at bounding box center [680, 119] width 277 height 39
type input "Selfie"
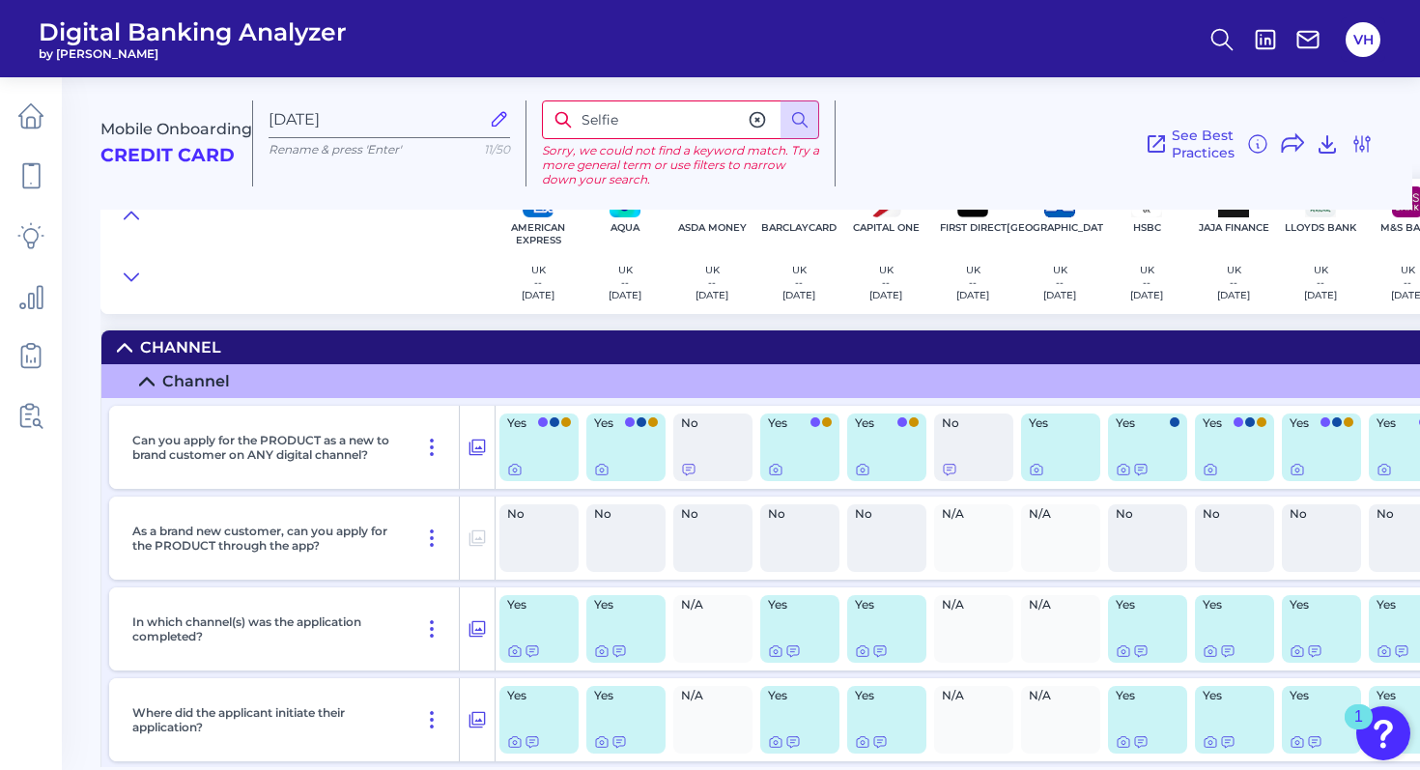
drag, startPoint x: 621, startPoint y: 126, endPoint x: 537, endPoint y: 100, distance: 87.7
click at [537, 100] on div "Selfie Sorry, we could not find a keyword match. Try a more general term or use…" at bounding box center [680, 143] width 309 height 86
click at [349, 283] on div at bounding box center [297, 246] width 394 height 135
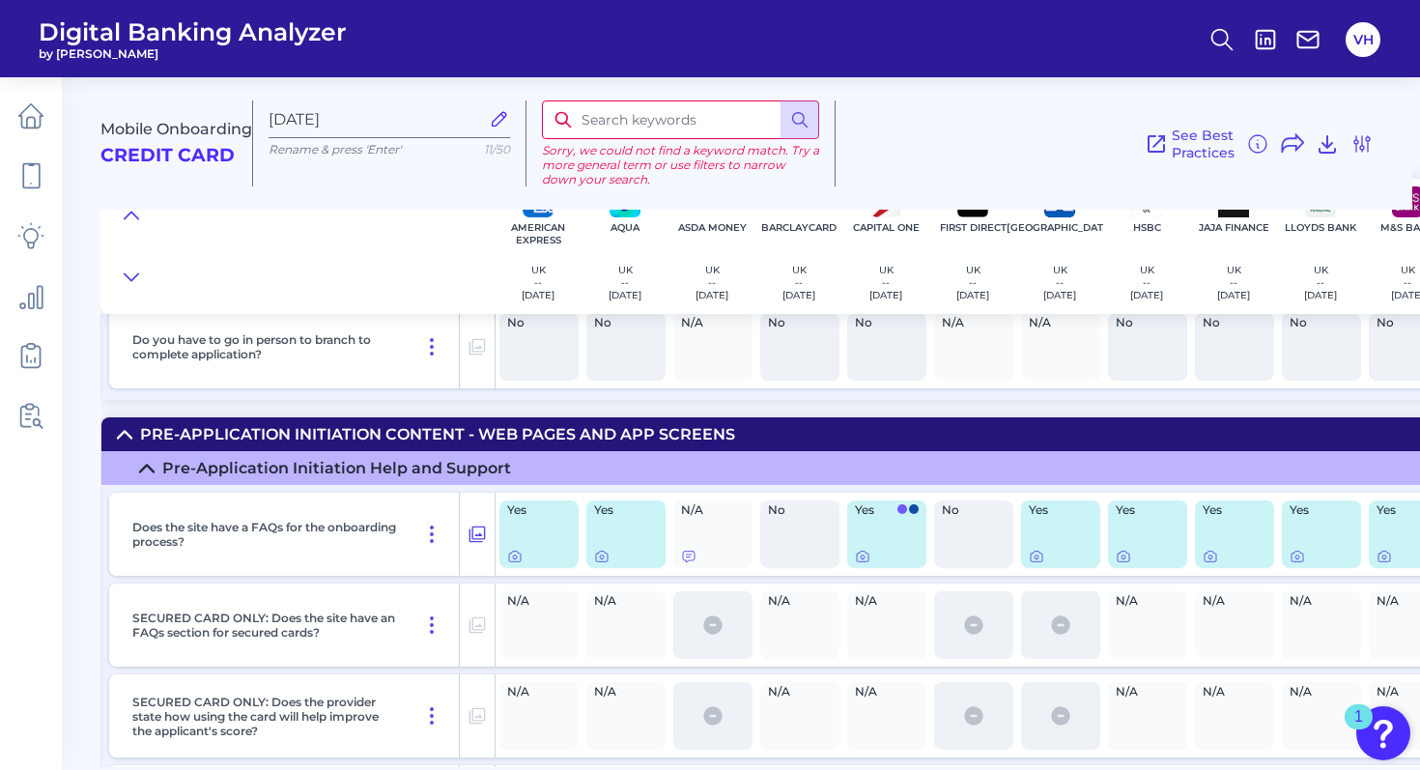
scroll to position [761, 0]
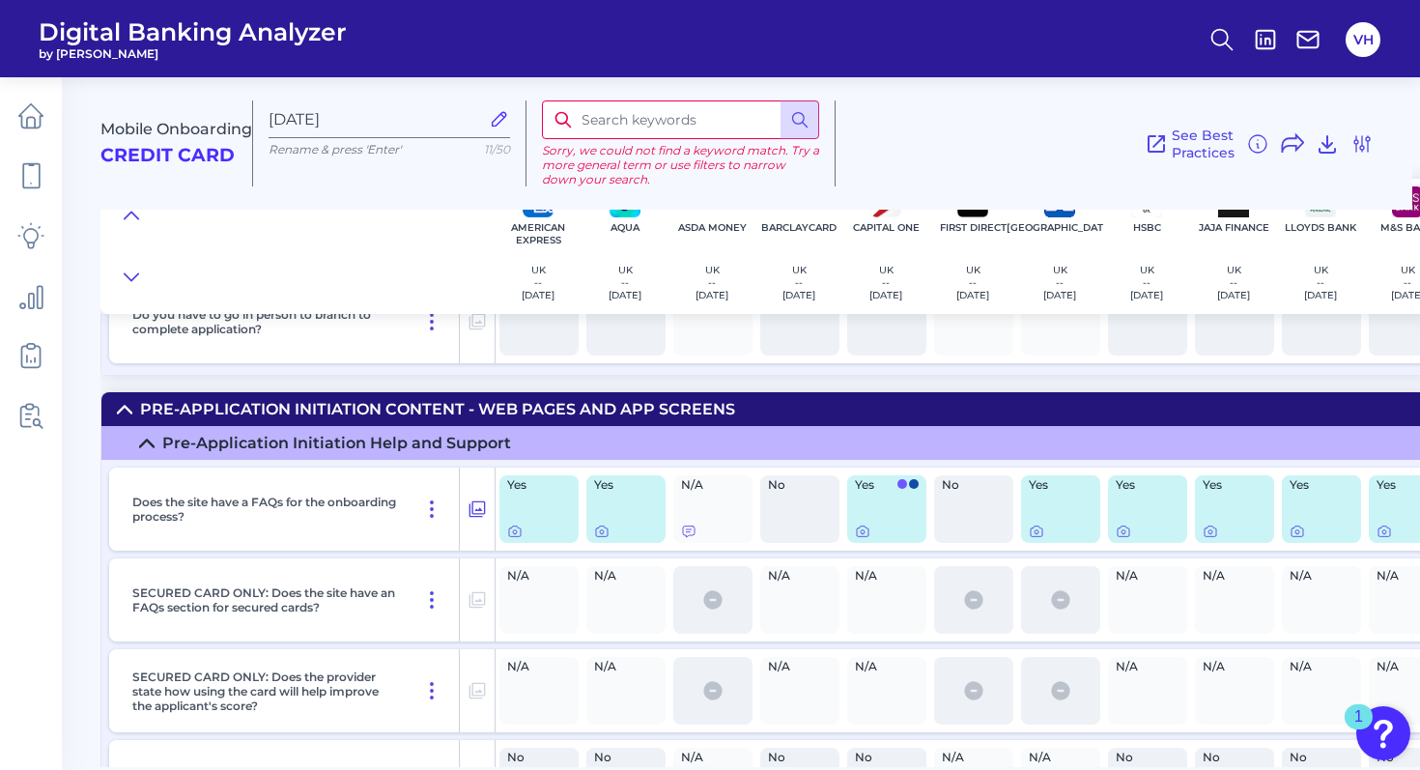
click at [634, 108] on input at bounding box center [680, 119] width 277 height 39
type input "selfie I"
click at [750, 123] on icon at bounding box center [757, 119] width 19 height 19
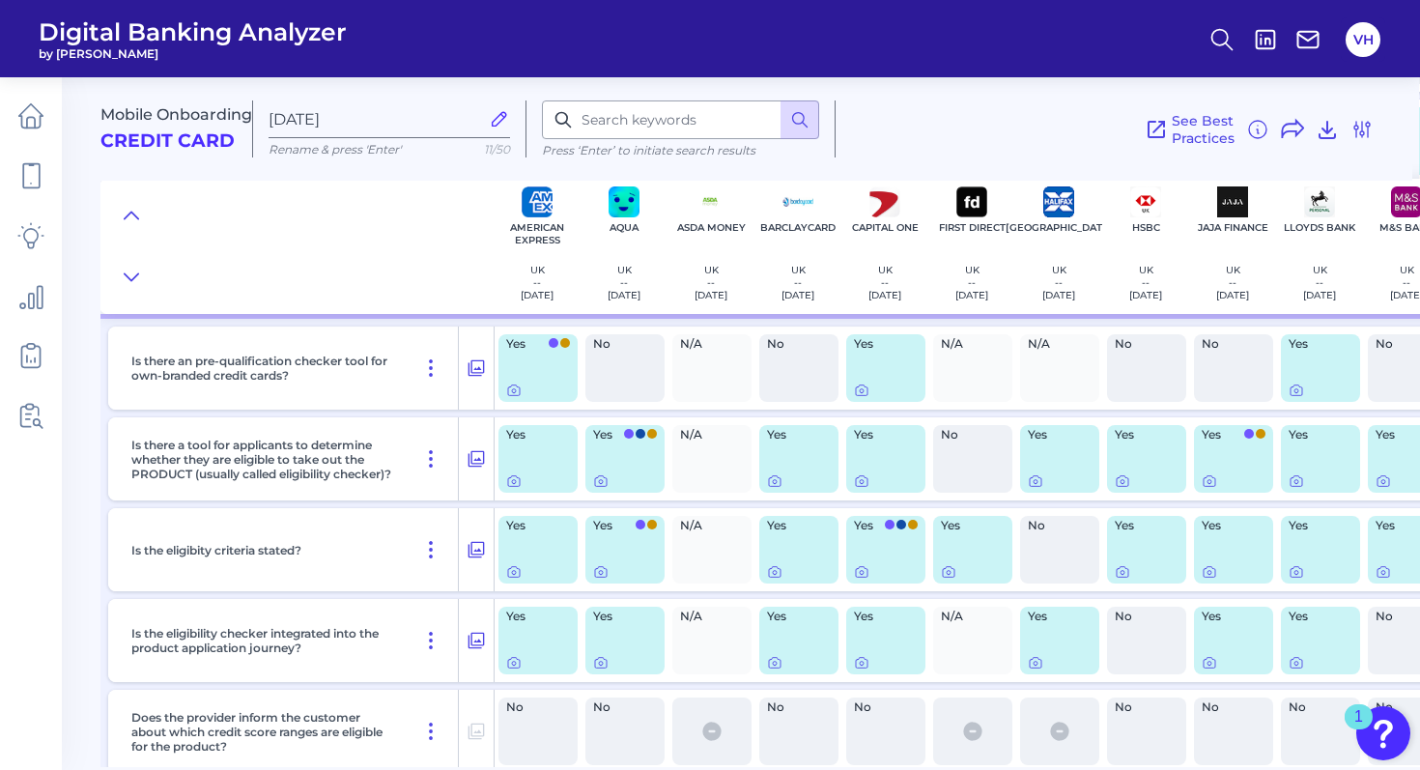
scroll to position [3145, 1]
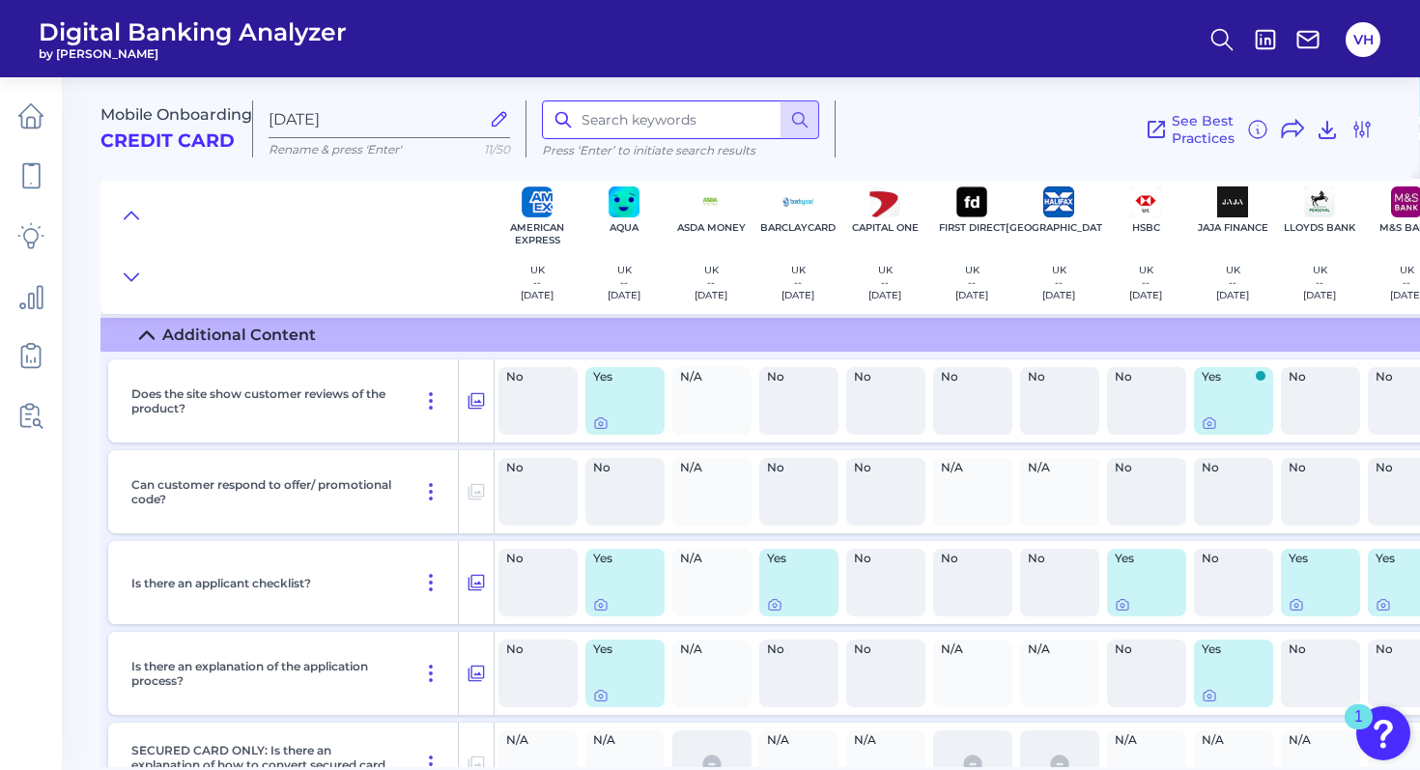
click at [610, 125] on input at bounding box center [680, 119] width 277 height 39
type input "verification"
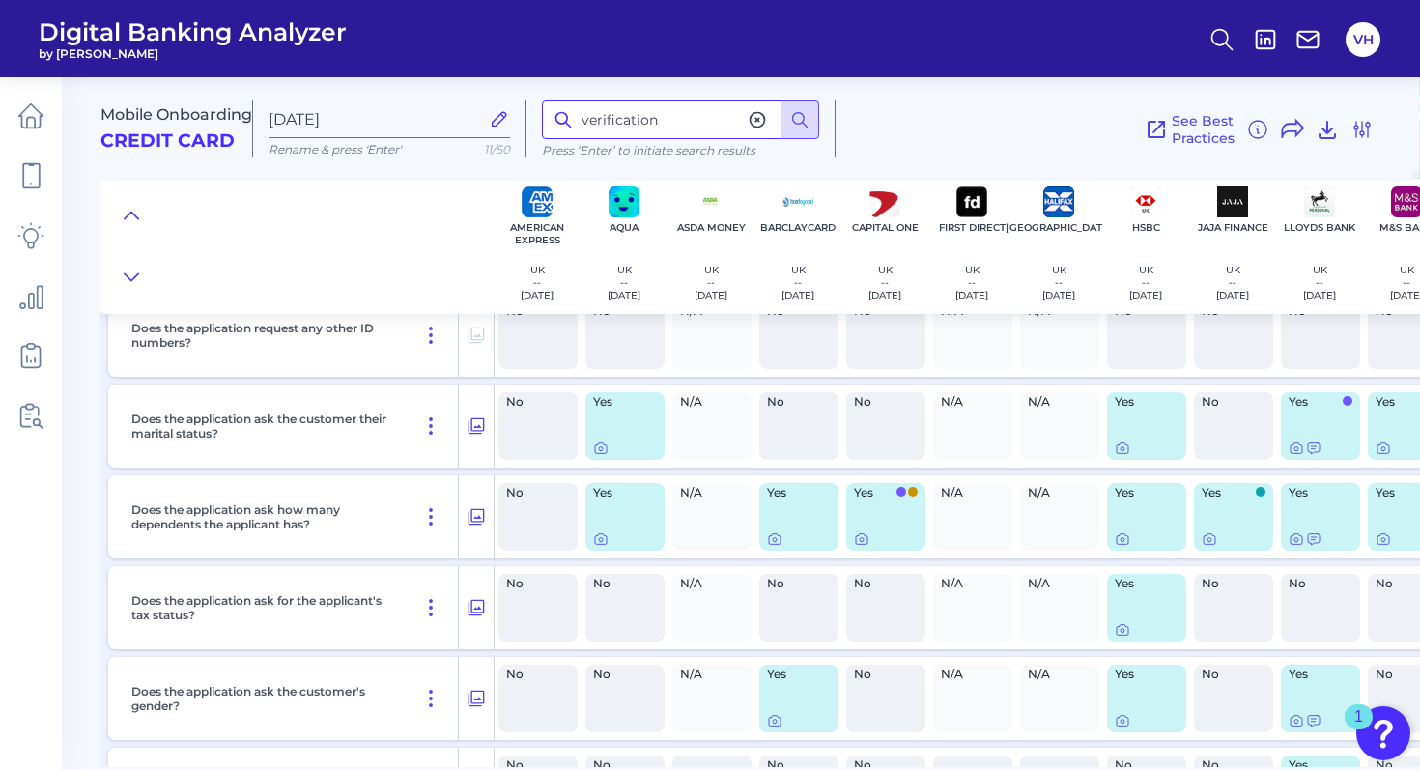
scroll to position [8377, 1]
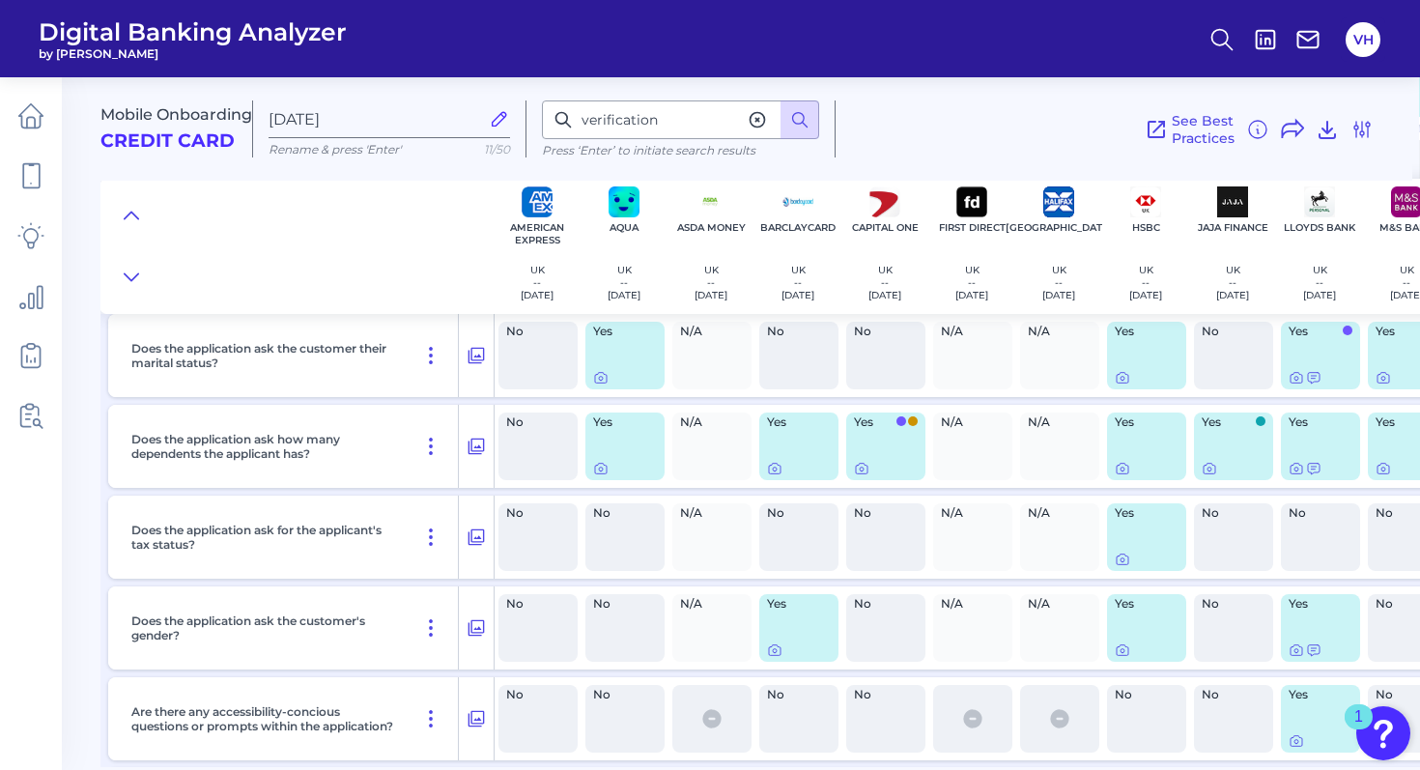
click at [257, 265] on div at bounding box center [297, 246] width 394 height 135
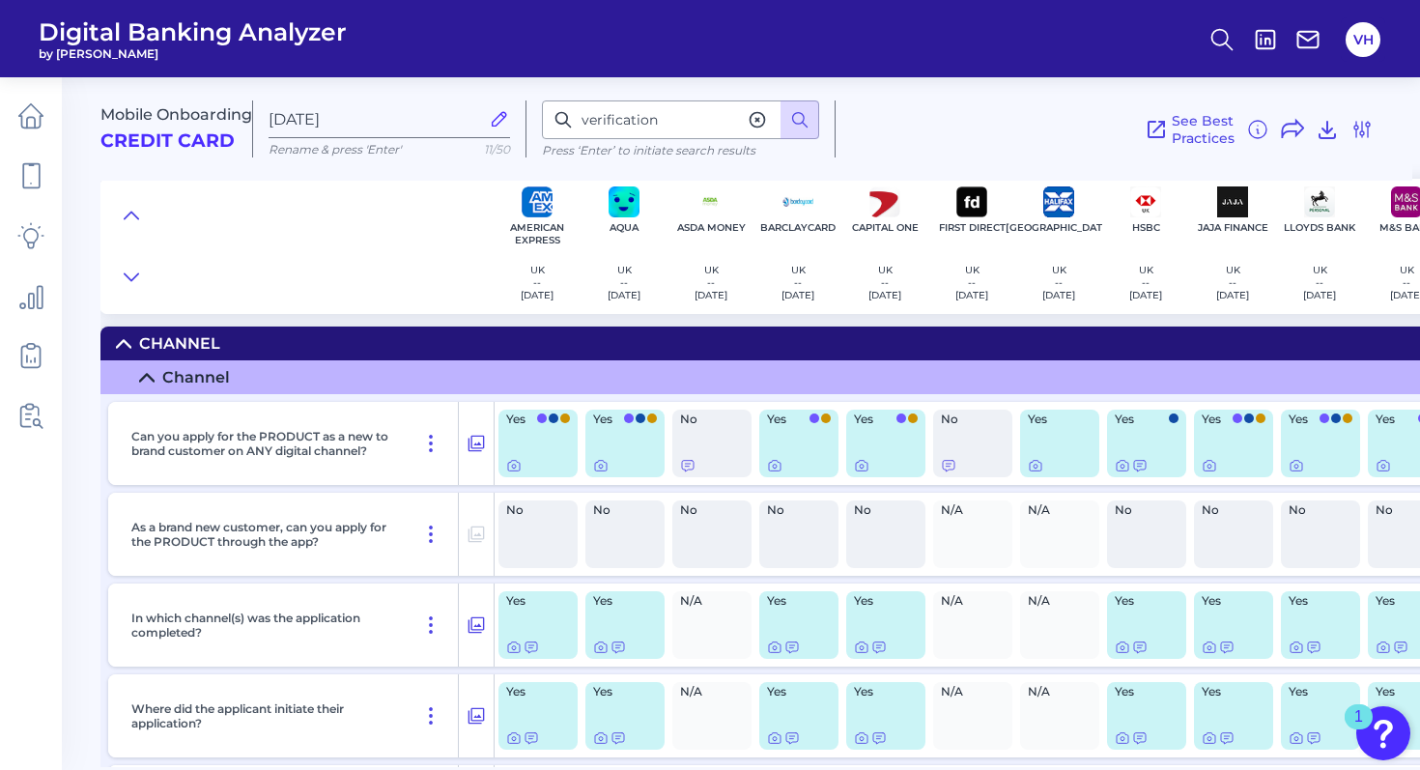
scroll to position [0, 1]
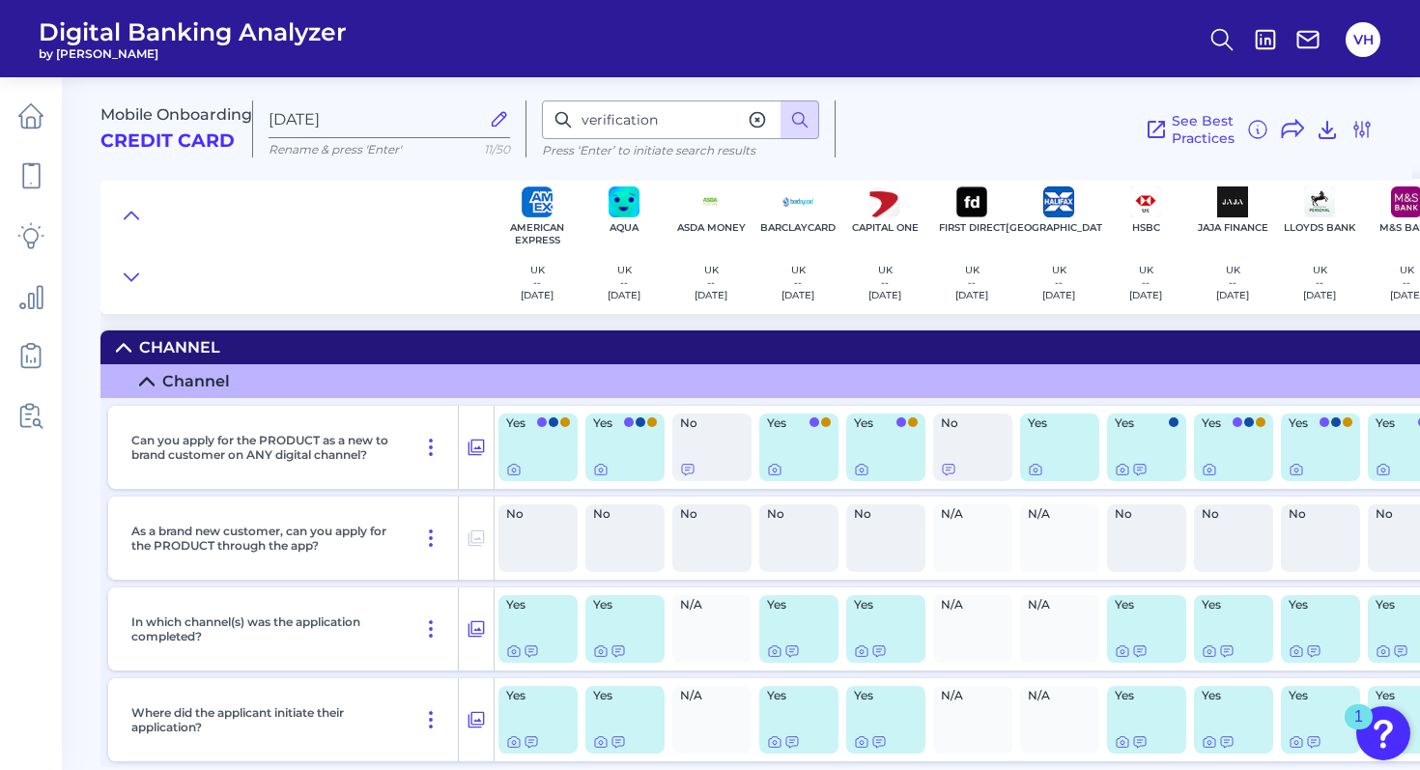
click at [113, 344] on summary "Channel" at bounding box center [1210, 347] width 2220 height 34
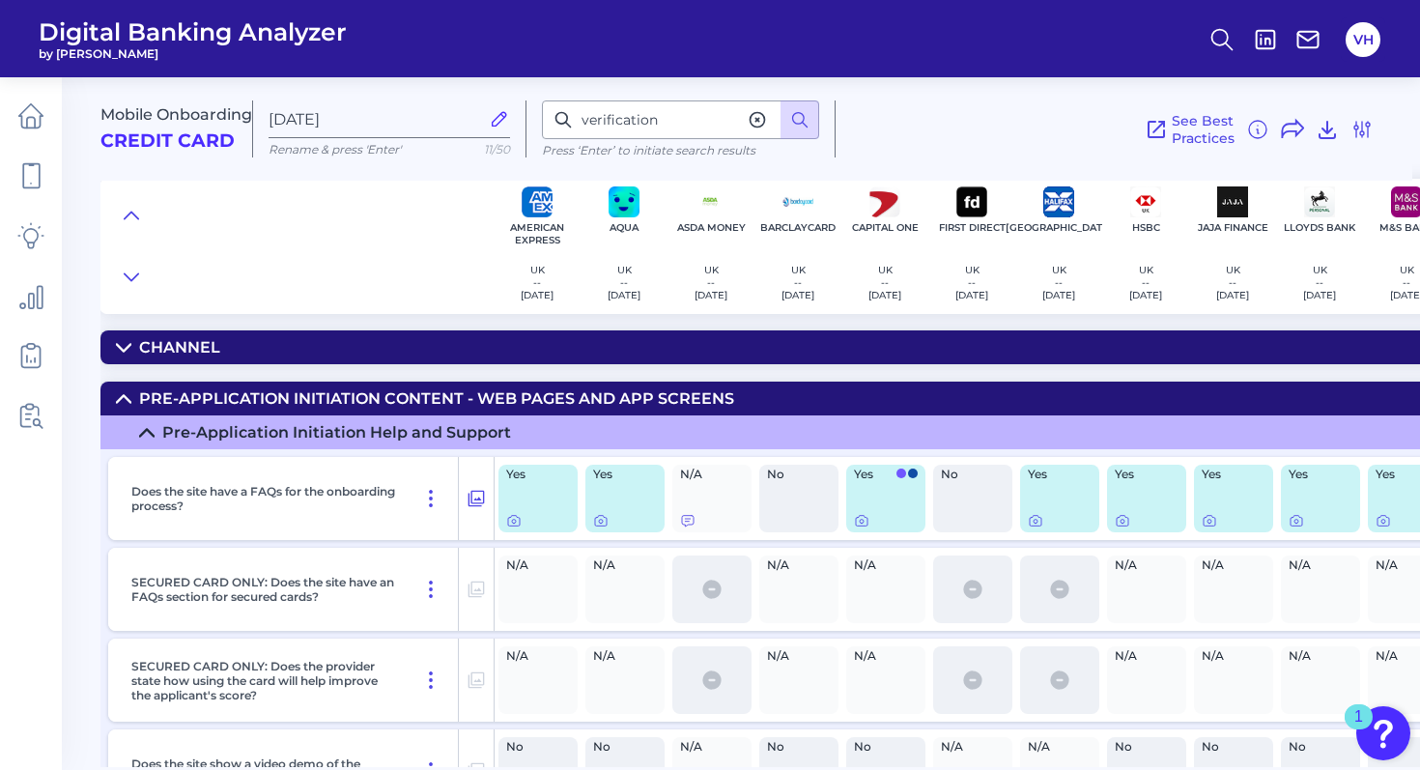
click at [122, 390] on summary "Pre-Application Initiation Content - Web pages and app screens" at bounding box center [1210, 399] width 2220 height 34
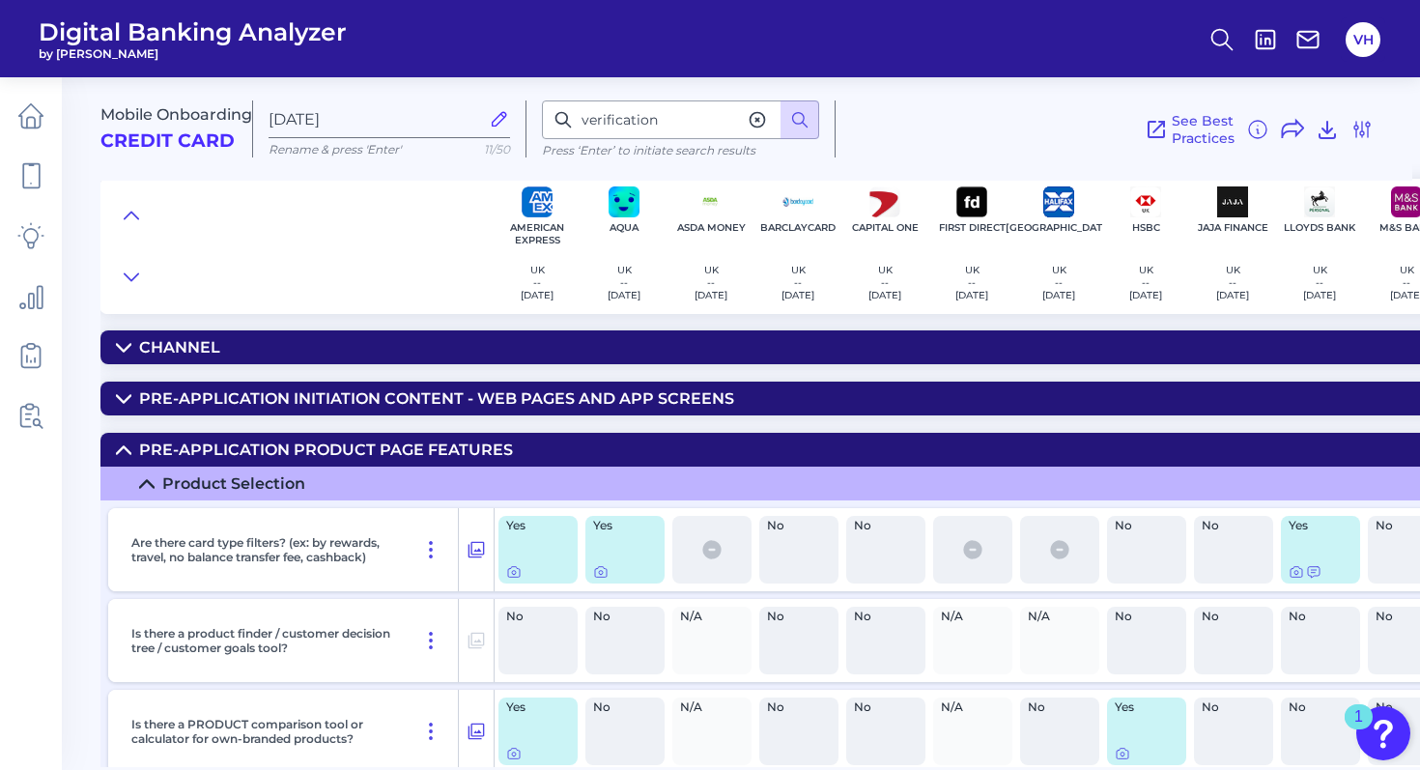
click at [123, 452] on icon at bounding box center [123, 449] width 15 height 15
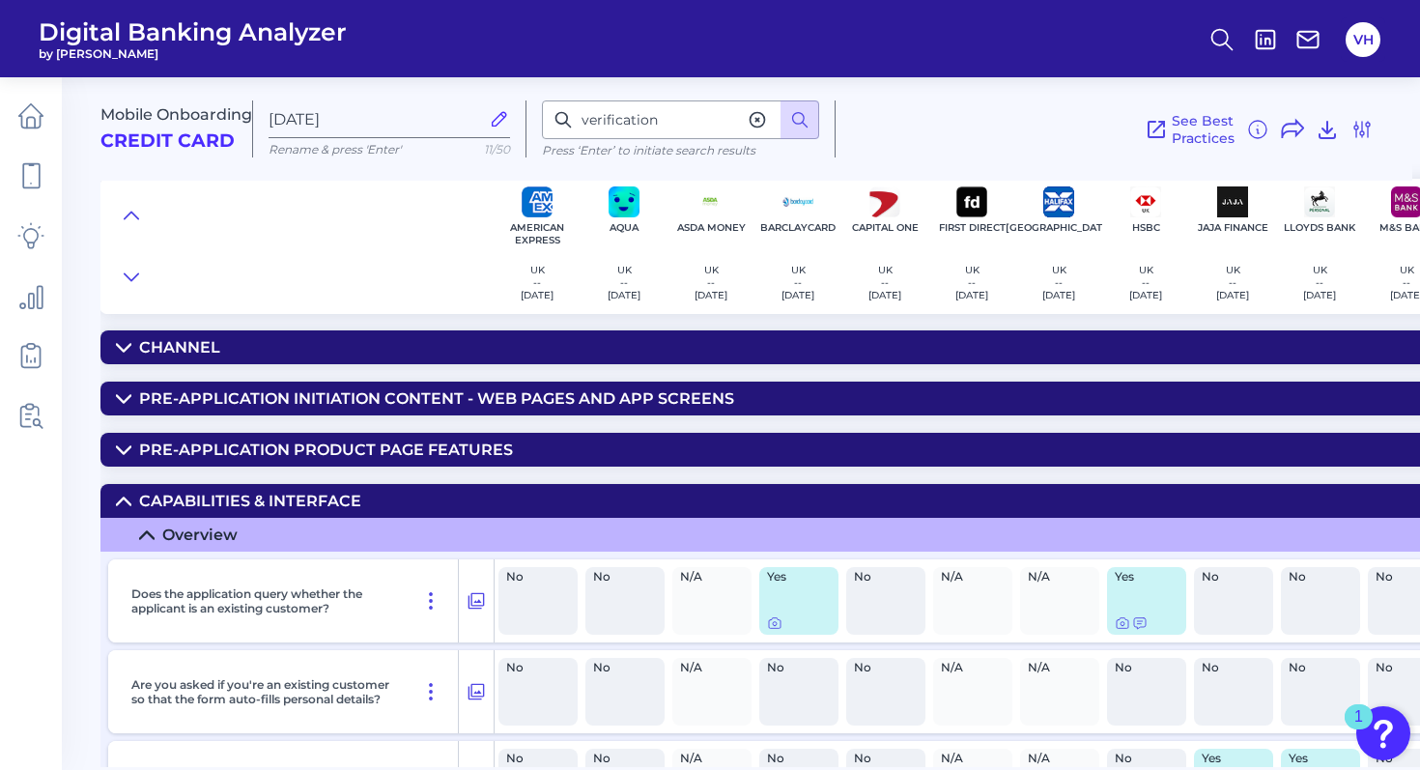
click at [123, 500] on icon at bounding box center [124, 500] width 14 height 7
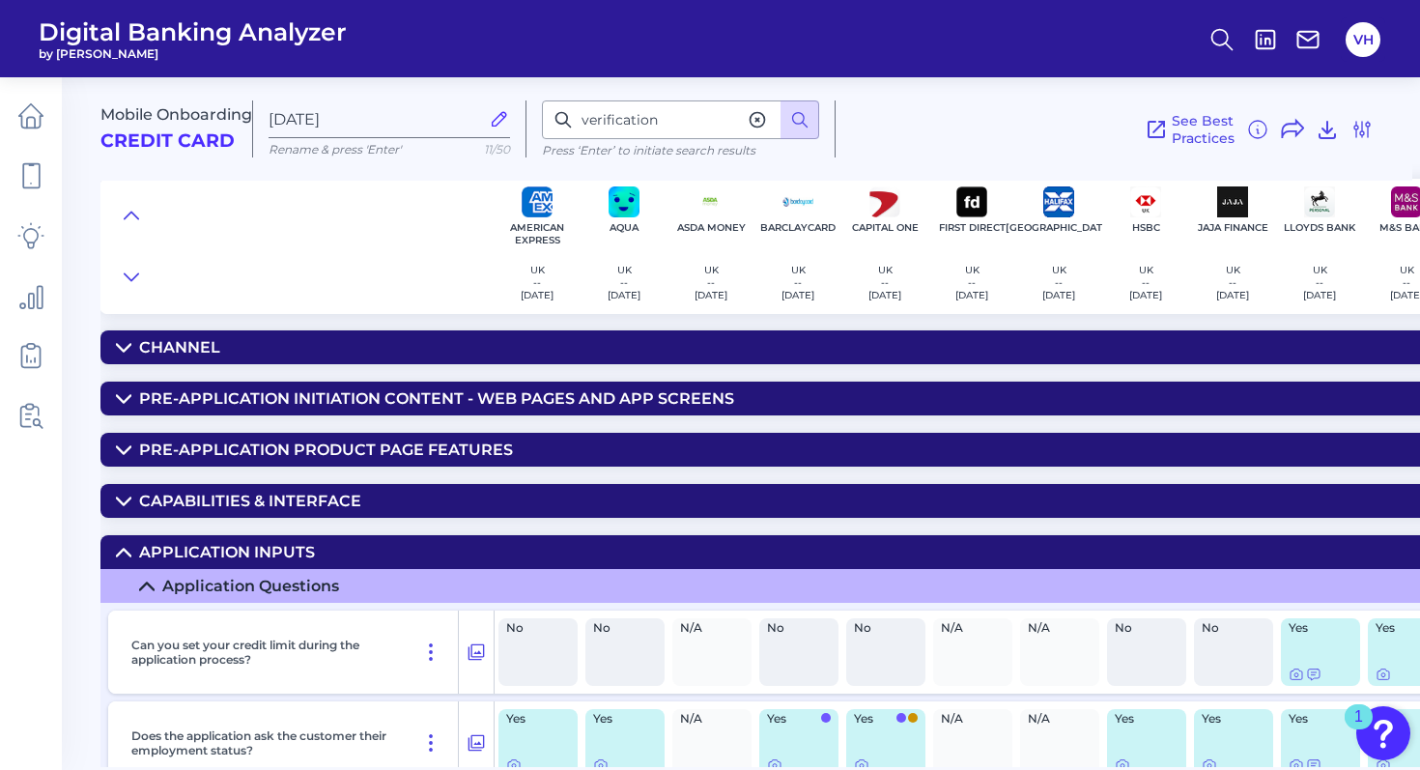
click at [120, 555] on icon at bounding box center [123, 552] width 15 height 15
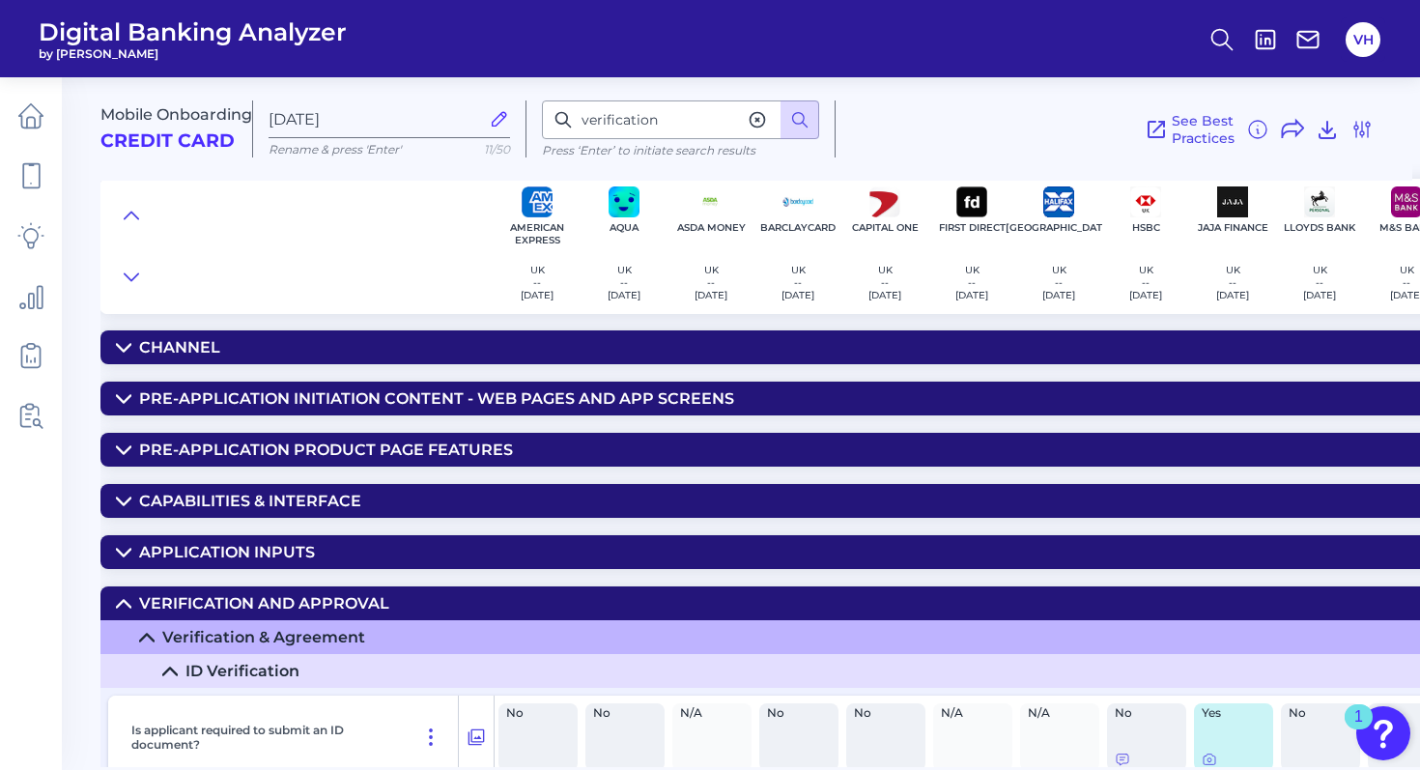
click at [124, 602] on icon at bounding box center [124, 603] width 14 height 7
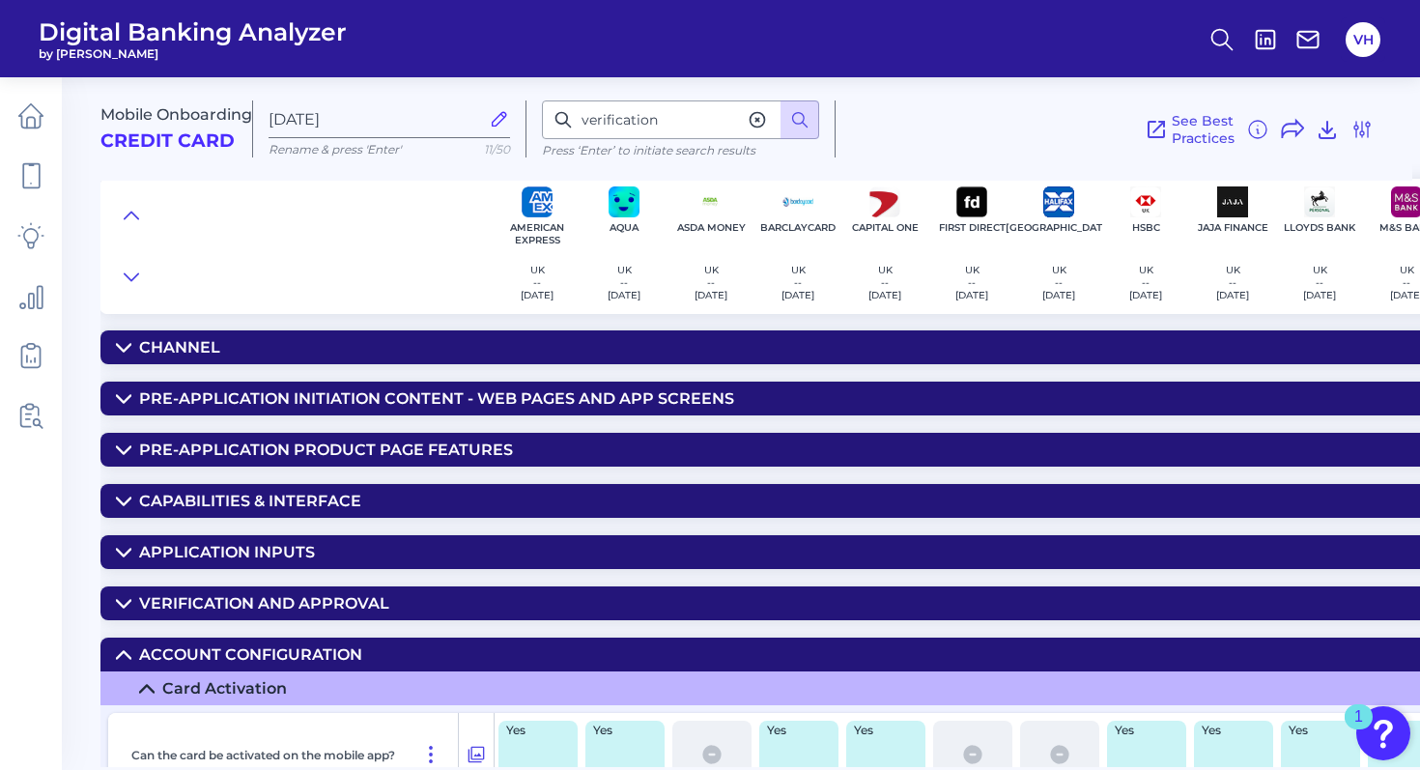
click at [127, 651] on icon at bounding box center [123, 654] width 15 height 15
